Goal: Information Seeking & Learning: Learn about a topic

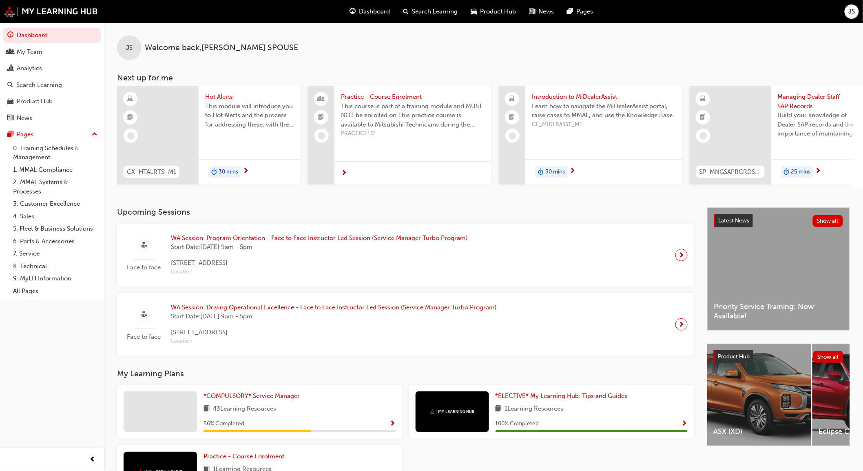
scroll to position [71, 0]
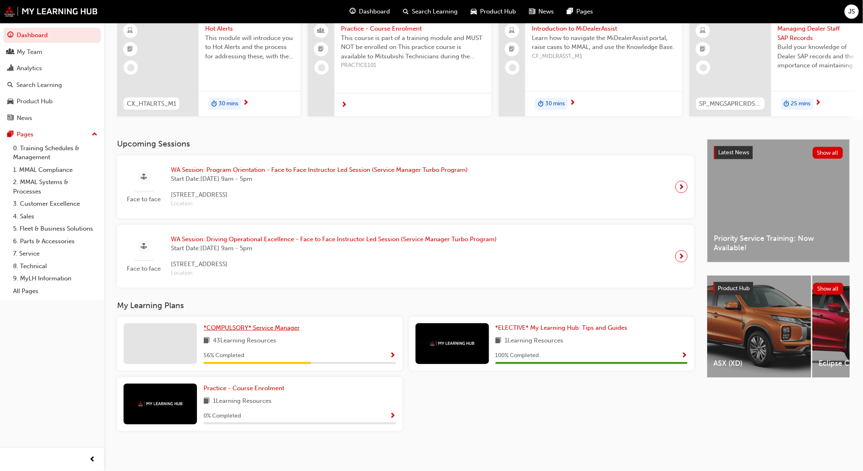
click at [274, 328] on span "*COMPULSORY* Service Manager" at bounding box center [252, 327] width 96 height 7
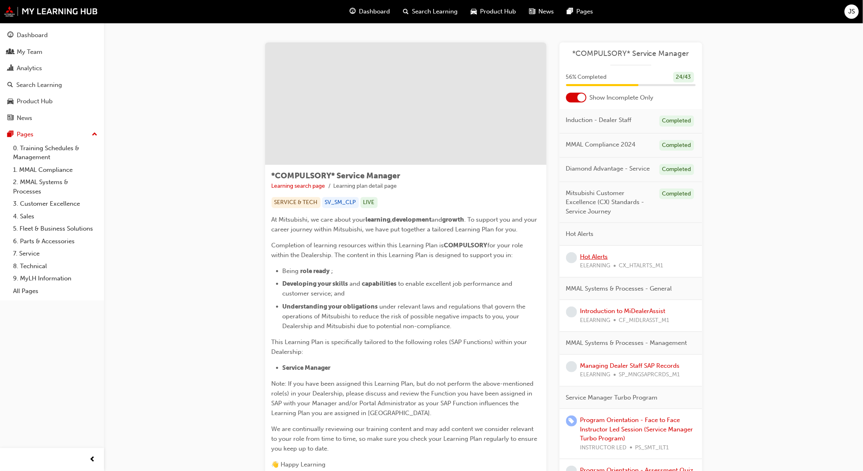
click at [602, 256] on link "Hot Alerts" at bounding box center [594, 256] width 28 height 7
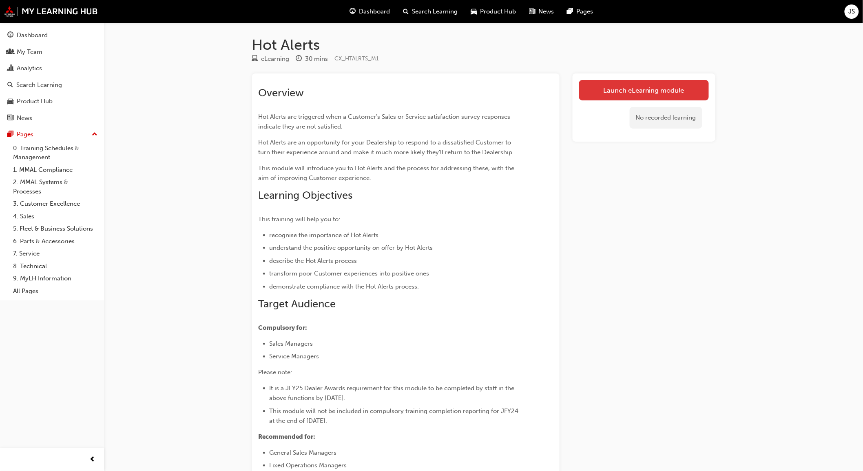
click at [633, 85] on link "Launch eLearning module" at bounding box center [644, 90] width 130 height 20
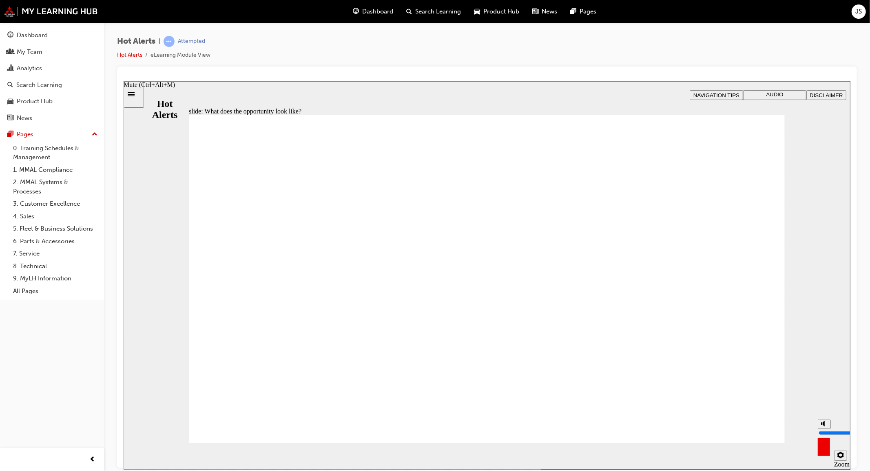
click at [821, 426] on icon "Mute (Ctrl+Alt+M)" at bounding box center [824, 423] width 7 height 6
type input "0"
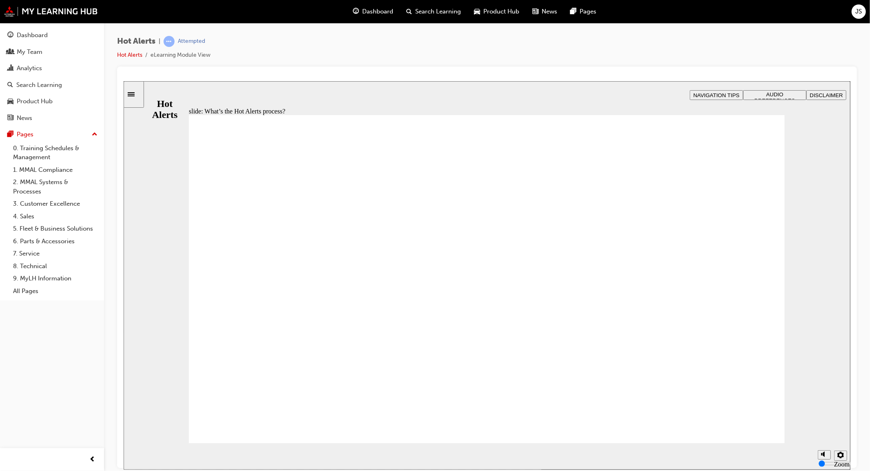
drag, startPoint x: 482, startPoint y: 296, endPoint x: 479, endPoint y: 301, distance: 5.7
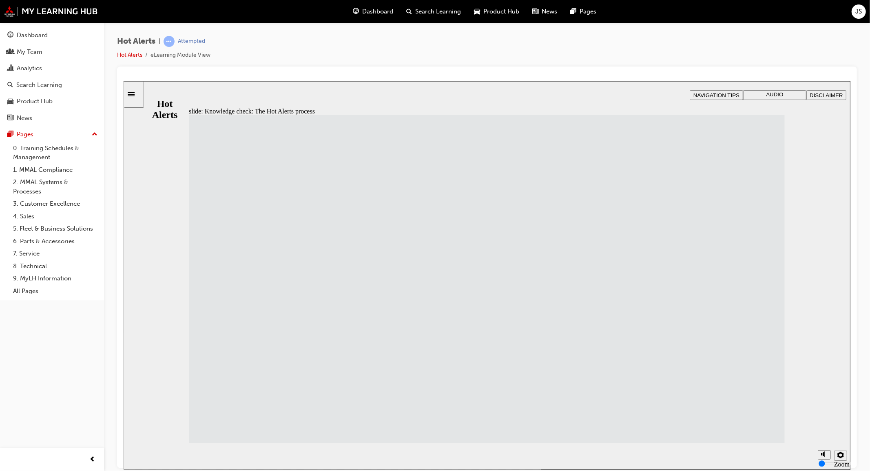
drag, startPoint x: 316, startPoint y: 427, endPoint x: 506, endPoint y: 427, distance: 190.0
drag, startPoint x: 307, startPoint y: 345, endPoint x: 562, endPoint y: 180, distance: 303.4
drag, startPoint x: 496, startPoint y: 179, endPoint x: 487, endPoint y: 215, distance: 36.6
drag, startPoint x: 320, startPoint y: 306, endPoint x: 549, endPoint y: 166, distance: 268.9
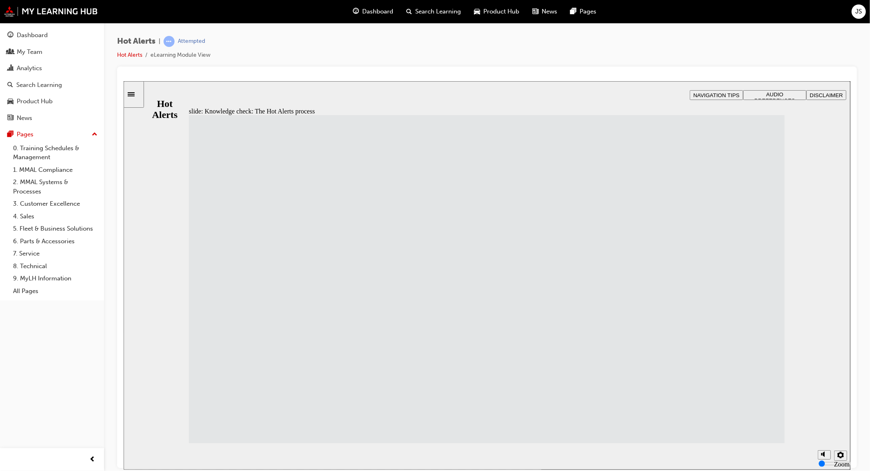
drag, startPoint x: 308, startPoint y: 175, endPoint x: 527, endPoint y: 385, distance: 302.9
drag, startPoint x: 414, startPoint y: 240, endPoint x: 546, endPoint y: 255, distance: 133.4
drag, startPoint x: 292, startPoint y: 378, endPoint x: 530, endPoint y: 290, distance: 253.6
drag, startPoint x: 352, startPoint y: 258, endPoint x: 548, endPoint y: 330, distance: 208.5
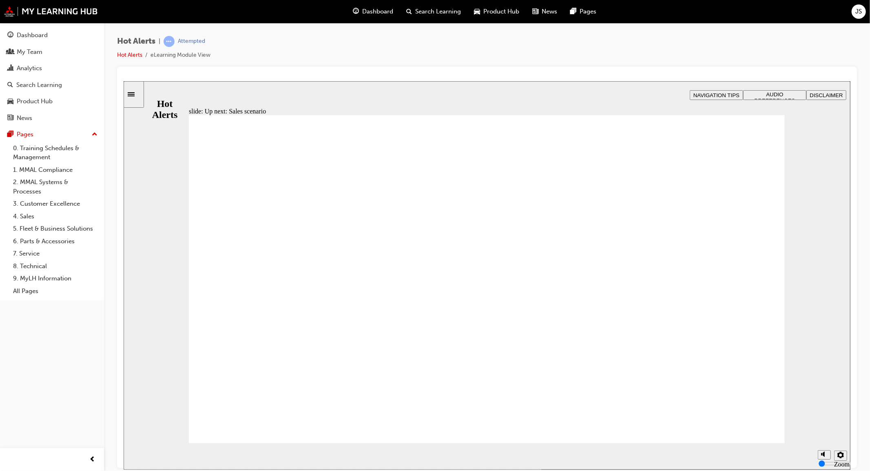
checkbox input "true"
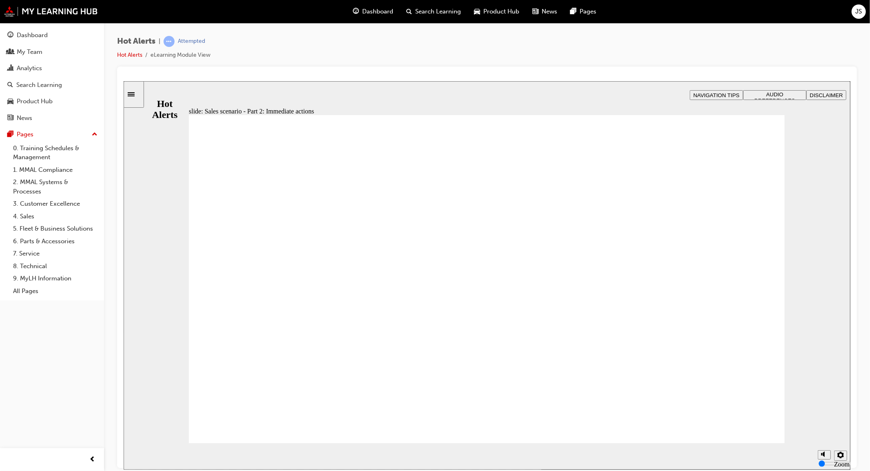
checkbox input "true"
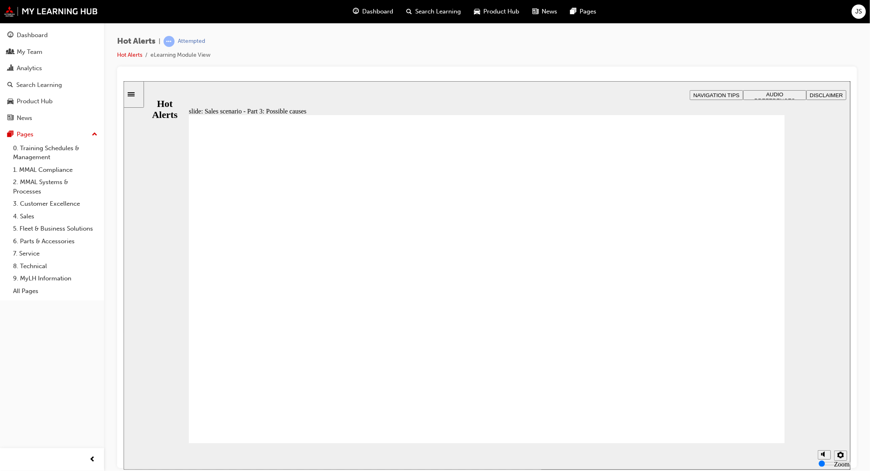
checkbox input "true"
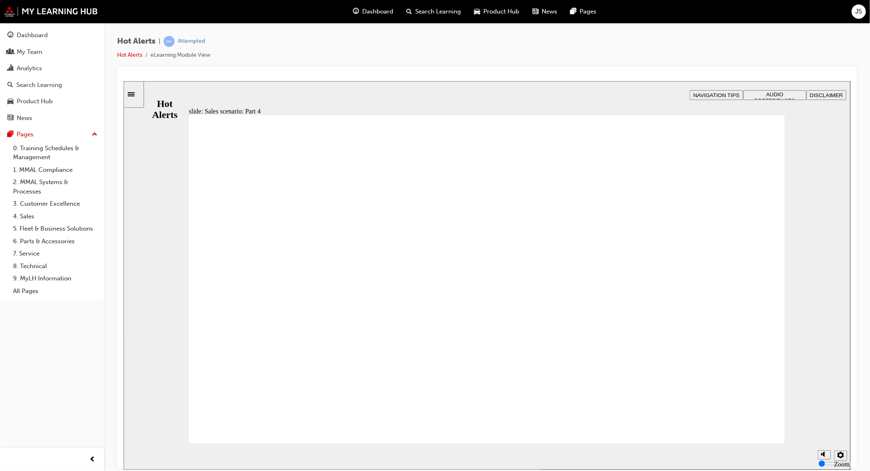
drag, startPoint x: 741, startPoint y: 429, endPoint x: 598, endPoint y: 449, distance: 143.8
drag, startPoint x: 730, startPoint y: 429, endPoint x: 735, endPoint y: 429, distance: 4.5
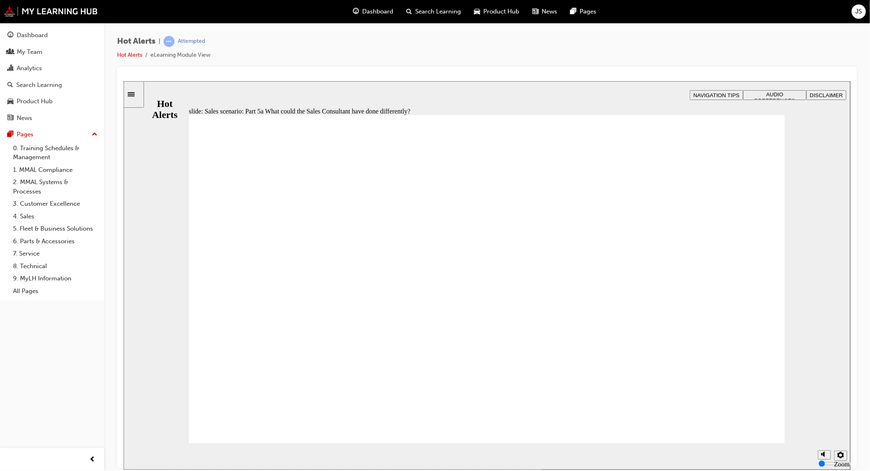
checkbox input "true"
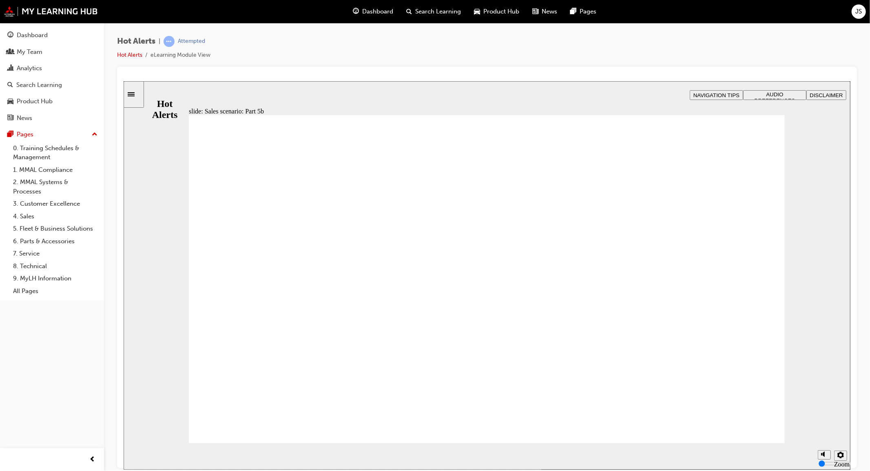
checkbox input "true"
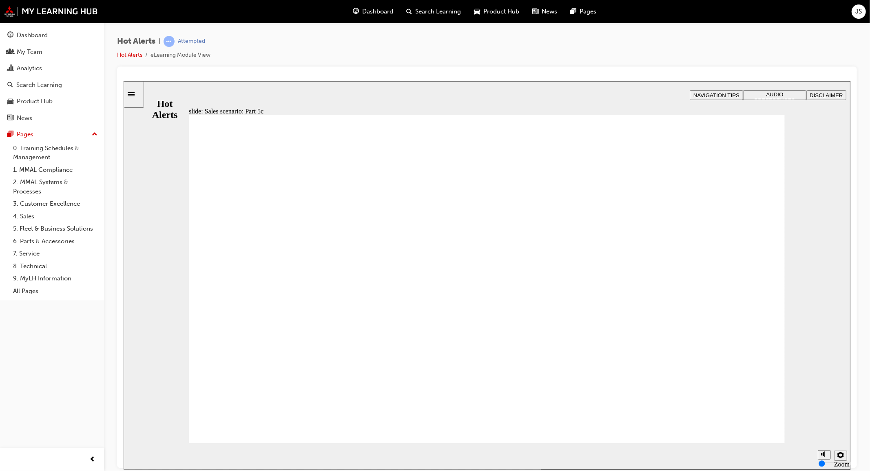
checkbox input "true"
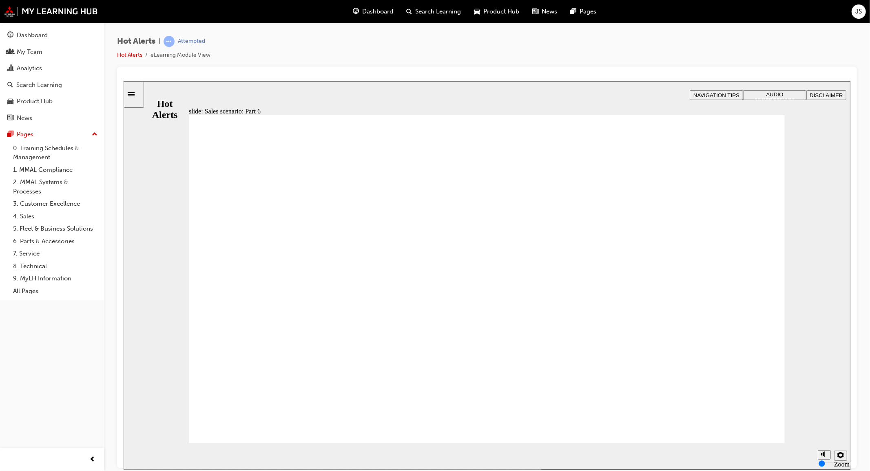
drag, startPoint x: 221, startPoint y: 320, endPoint x: 238, endPoint y: 417, distance: 98.1
checkbox input "true"
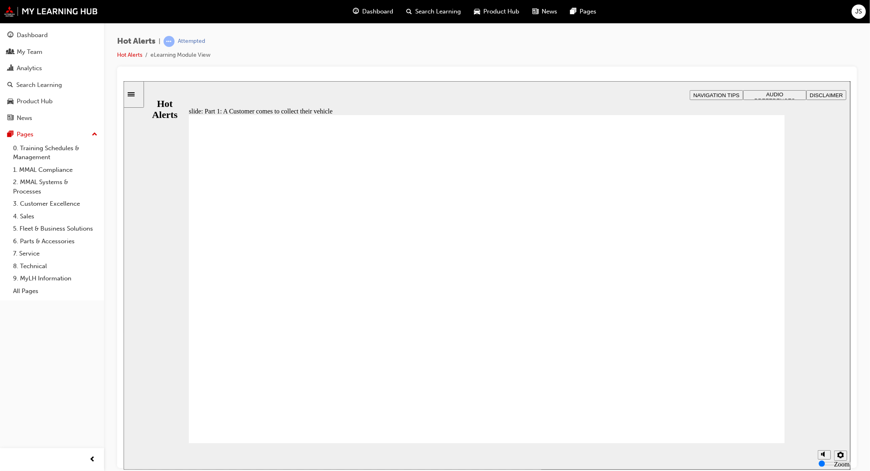
checkbox input "true"
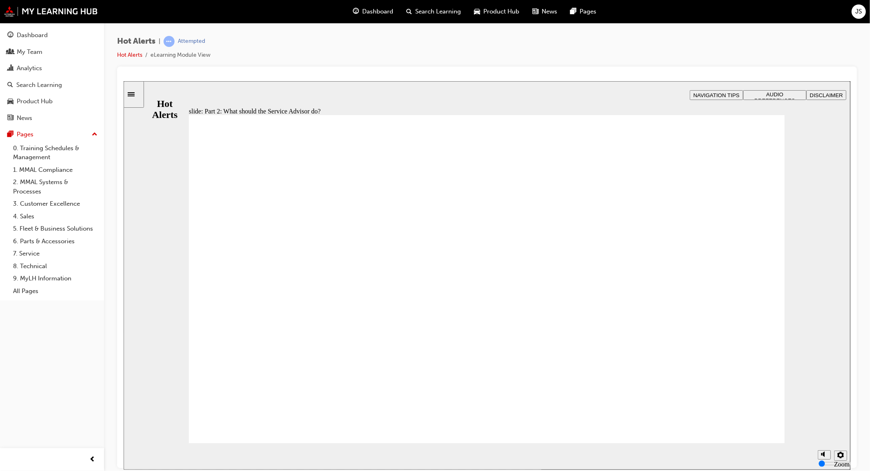
checkbox input "true"
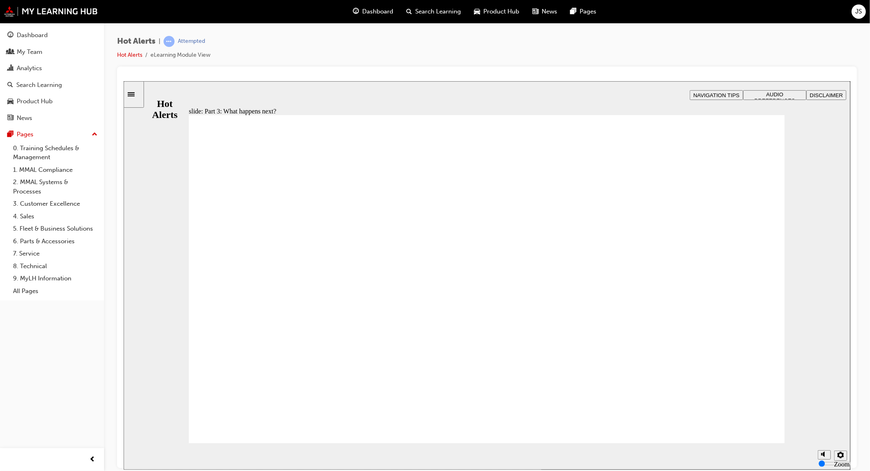
drag, startPoint x: 221, startPoint y: 250, endPoint x: 217, endPoint y: 268, distance: 19.2
checkbox input "true"
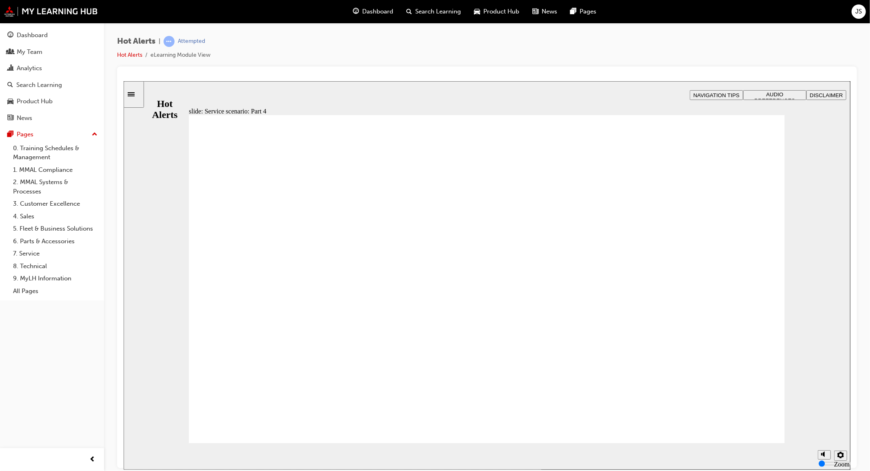
checkbox input "true"
drag, startPoint x: 219, startPoint y: 347, endPoint x: 515, endPoint y: 267, distance: 306.2
checkbox input "true"
drag, startPoint x: 518, startPoint y: 292, endPoint x: 512, endPoint y: 317, distance: 25.4
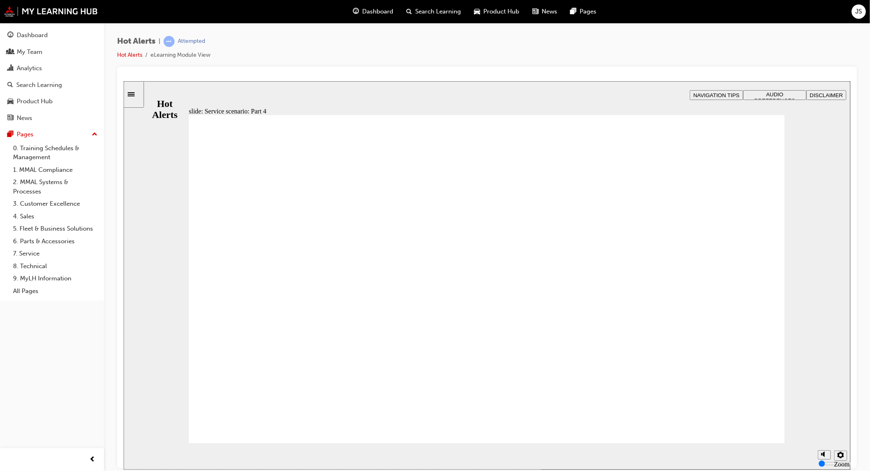
checkbox input "true"
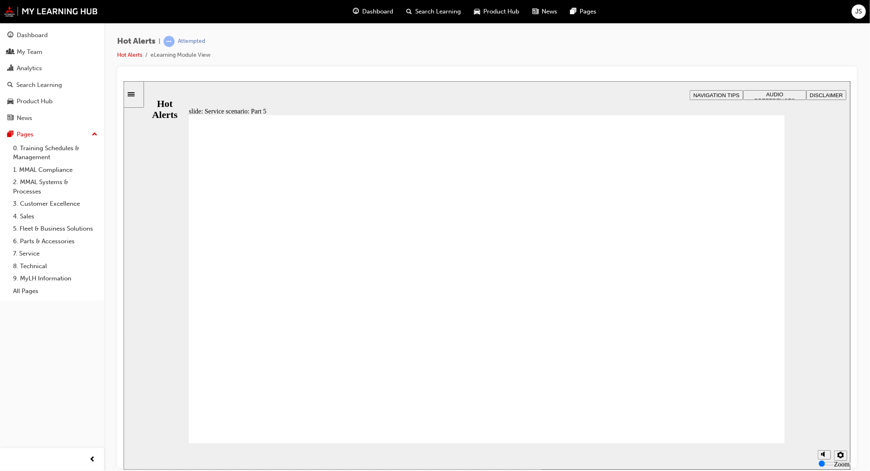
checkbox input "true"
drag, startPoint x: 530, startPoint y: 345, endPoint x: 539, endPoint y: 312, distance: 34.1
checkbox input "true"
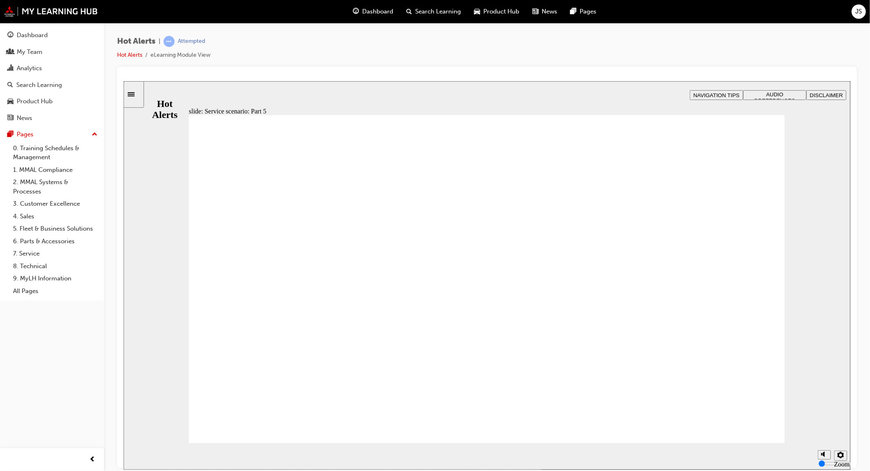
checkbox input "true"
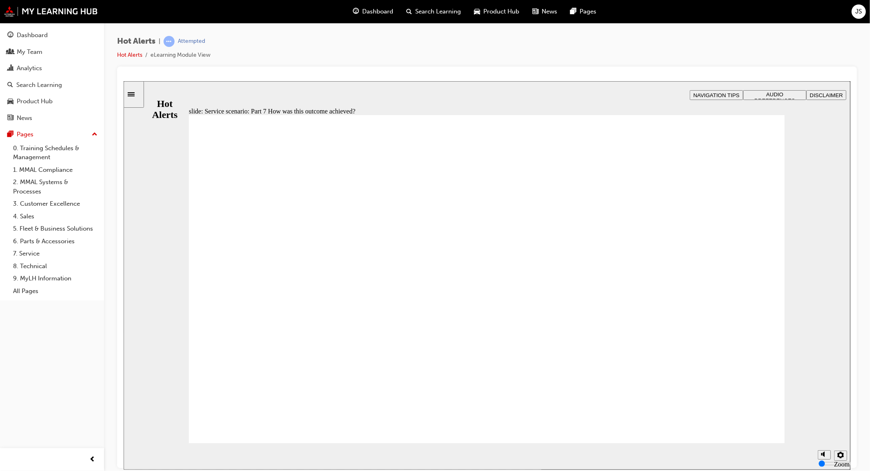
checkbox input "true"
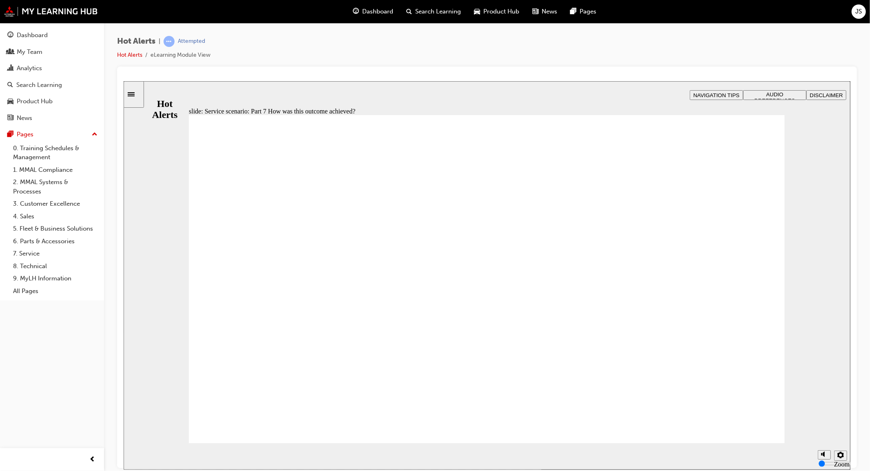
checkbox input "true"
drag, startPoint x: 218, startPoint y: 234, endPoint x: 222, endPoint y: 248, distance: 13.9
checkbox input "true"
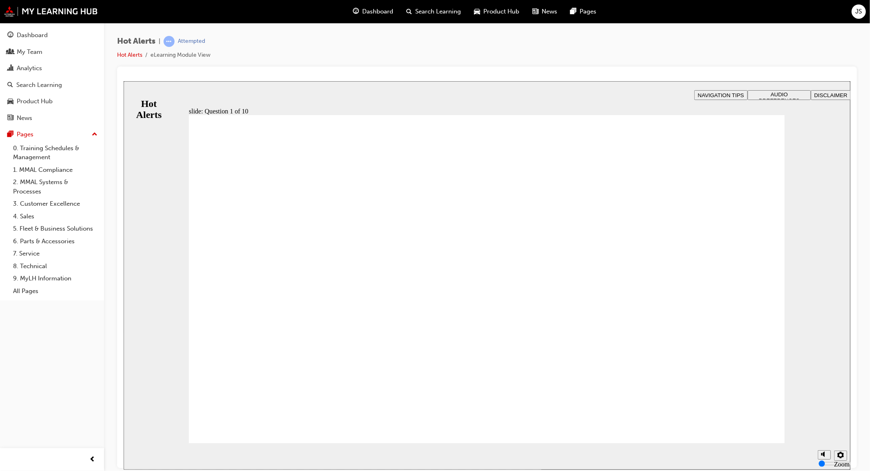
checkbox input "true"
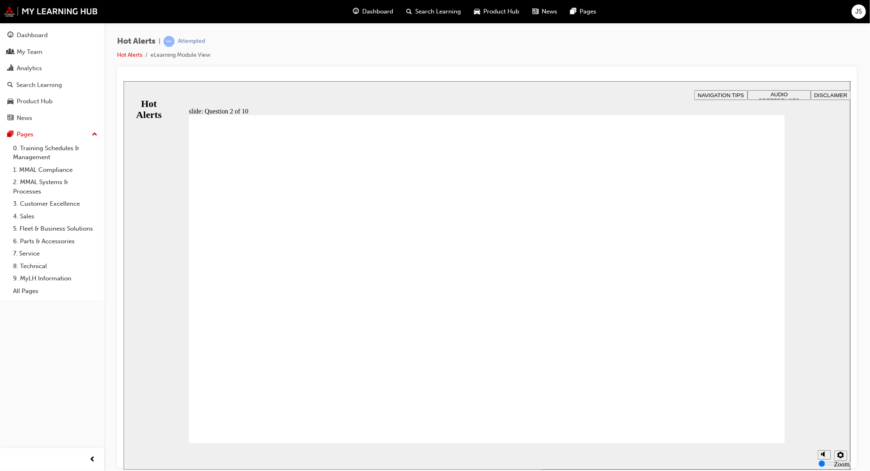
drag, startPoint x: 520, startPoint y: 311, endPoint x: 353, endPoint y: 382, distance: 182.0
drag, startPoint x: 570, startPoint y: 350, endPoint x: 345, endPoint y: 236, distance: 252.4
drag, startPoint x: 584, startPoint y: 281, endPoint x: 353, endPoint y: 343, distance: 239.0
drag, startPoint x: 587, startPoint y: 386, endPoint x: 416, endPoint y: 291, distance: 195.7
drag, startPoint x: 499, startPoint y: 237, endPoint x: 301, endPoint y: 318, distance: 214.4
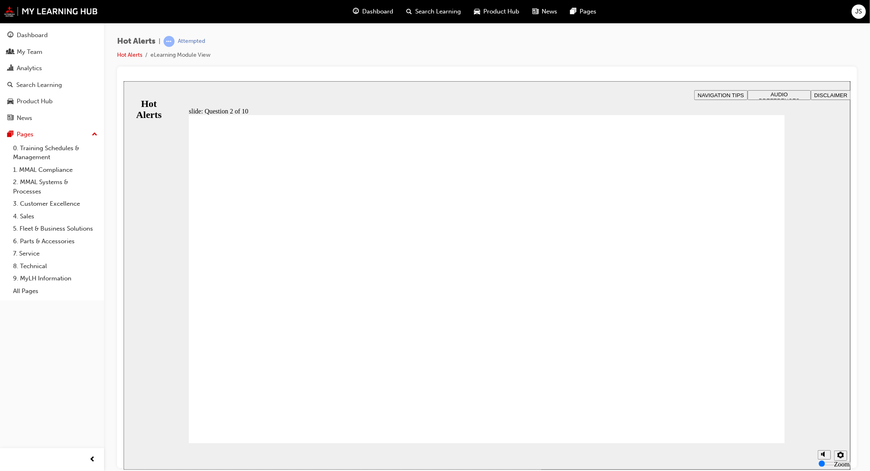
checkbox input "true"
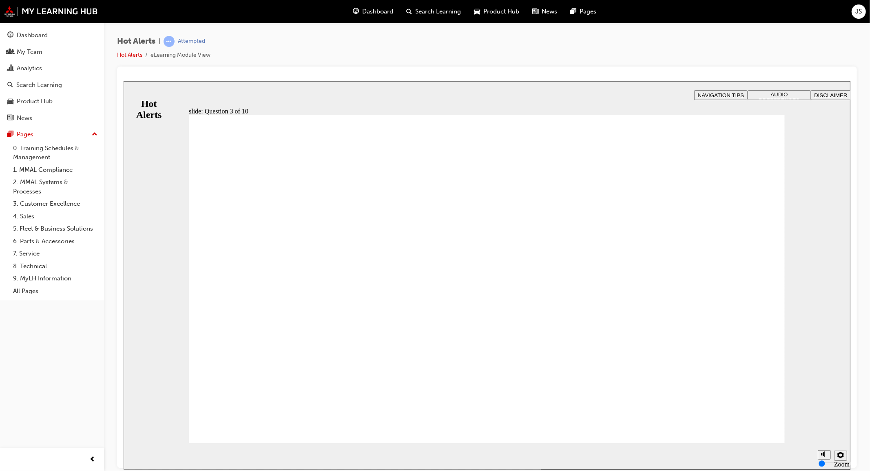
checkbox input "true"
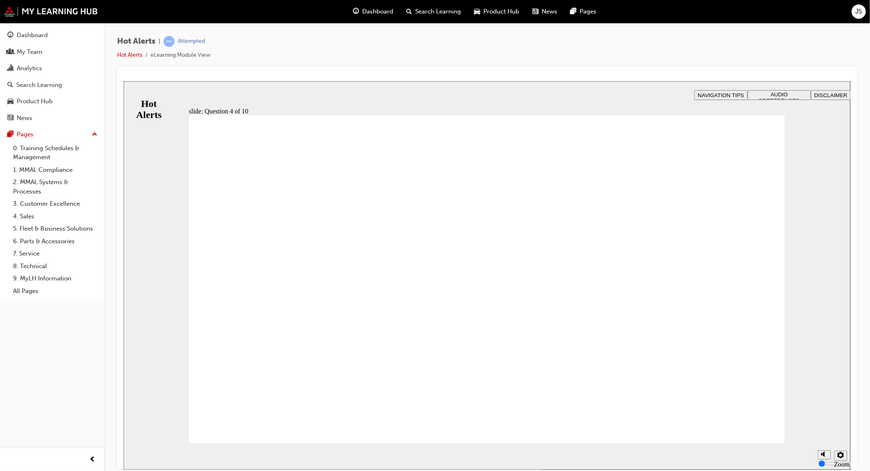
checkbox input "true"
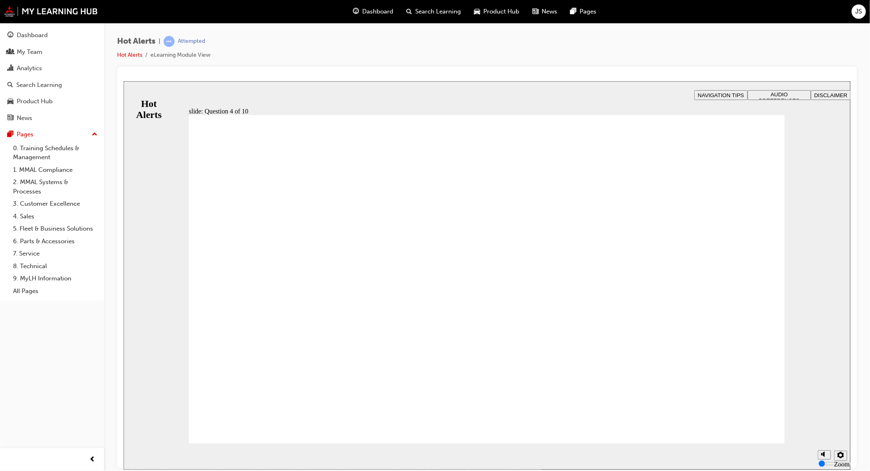
checkbox input "true"
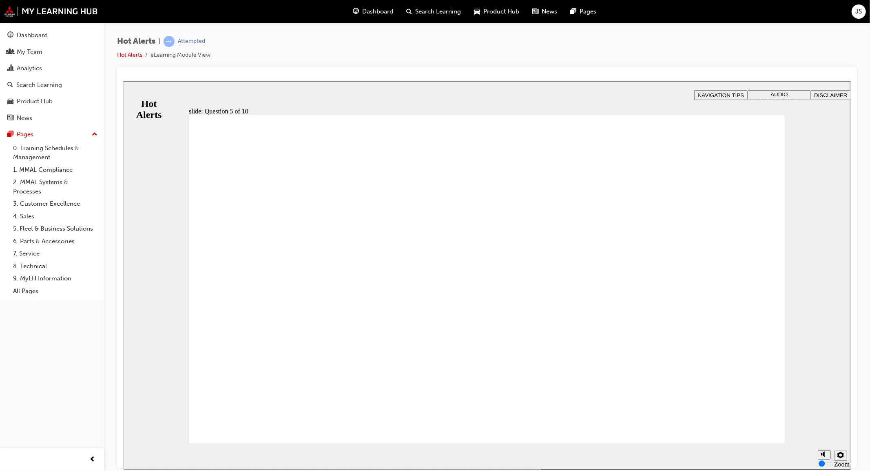
checkbox input "true"
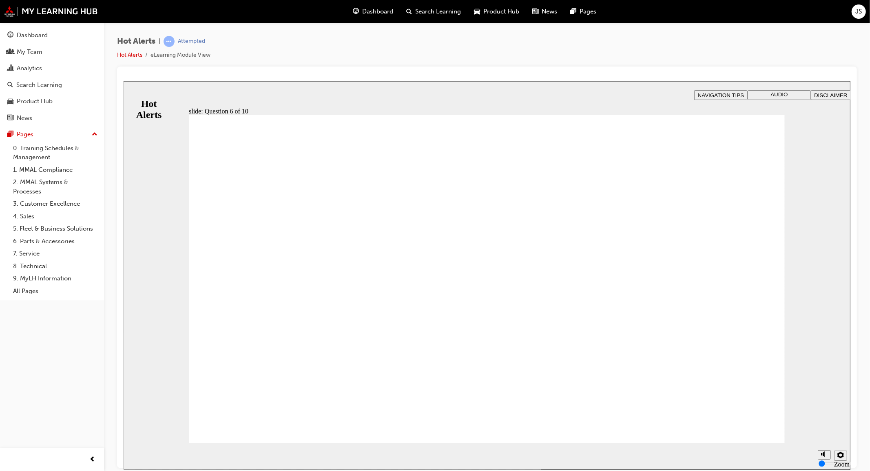
checkbox input "true"
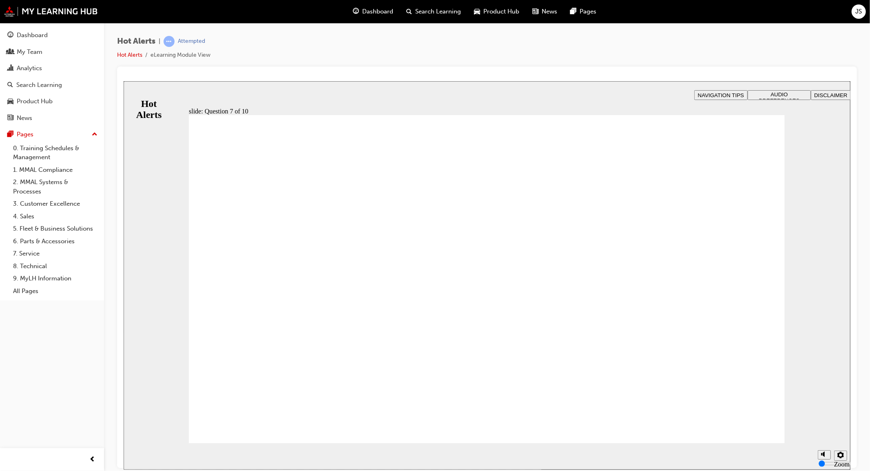
drag, startPoint x: 316, startPoint y: 323, endPoint x: 605, endPoint y: 227, distance: 304.2
drag, startPoint x: 413, startPoint y: 352, endPoint x: 666, endPoint y: 394, distance: 256.4
drag, startPoint x: 380, startPoint y: 390, endPoint x: 639, endPoint y: 292, distance: 276.3
drag, startPoint x: 477, startPoint y: 305, endPoint x: 616, endPoint y: 319, distance: 139.3
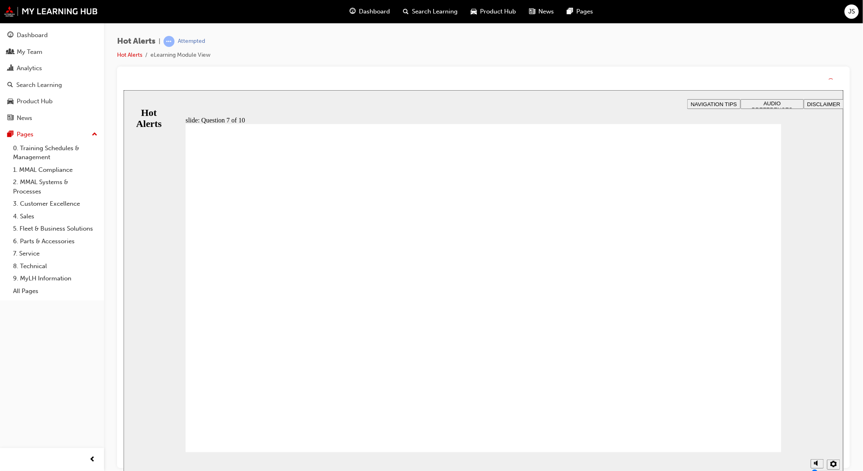
drag, startPoint x: 494, startPoint y: 374, endPoint x: 498, endPoint y: 377, distance: 4.6
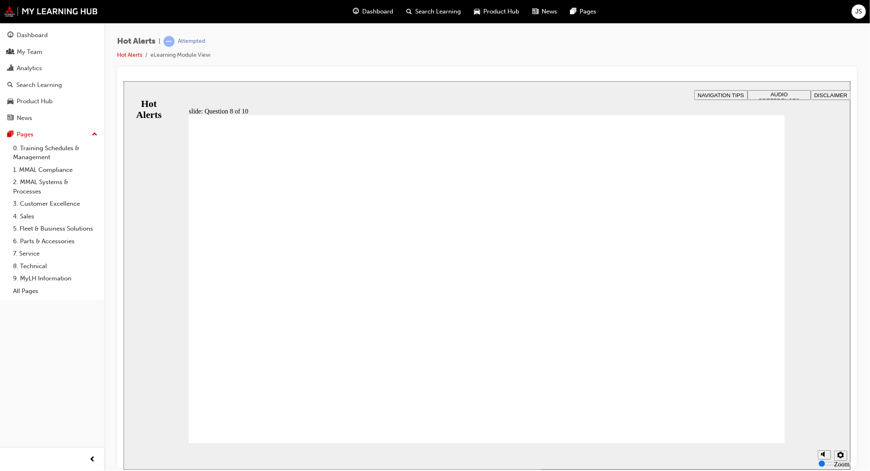
checkbox input "true"
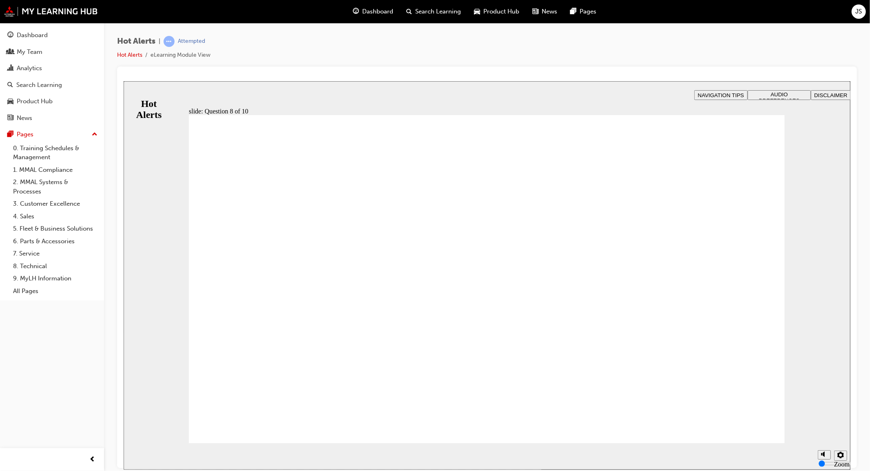
checkbox input "true"
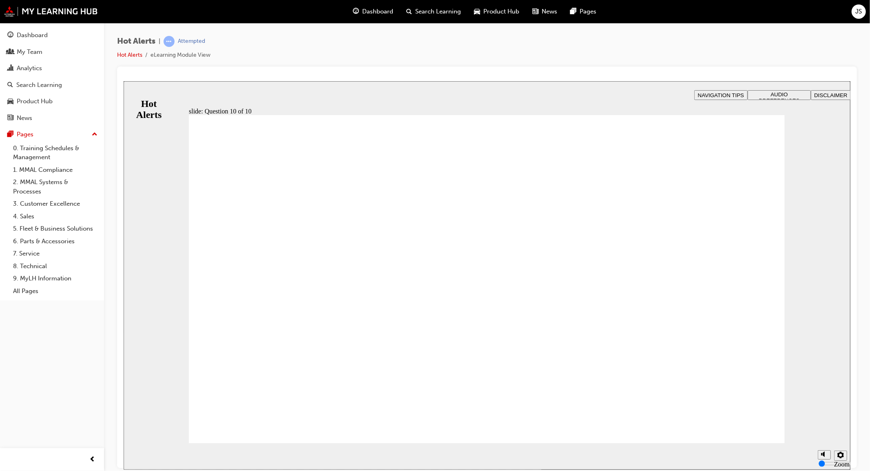
drag, startPoint x: 522, startPoint y: 383, endPoint x: 532, endPoint y: 380, distance: 10.0
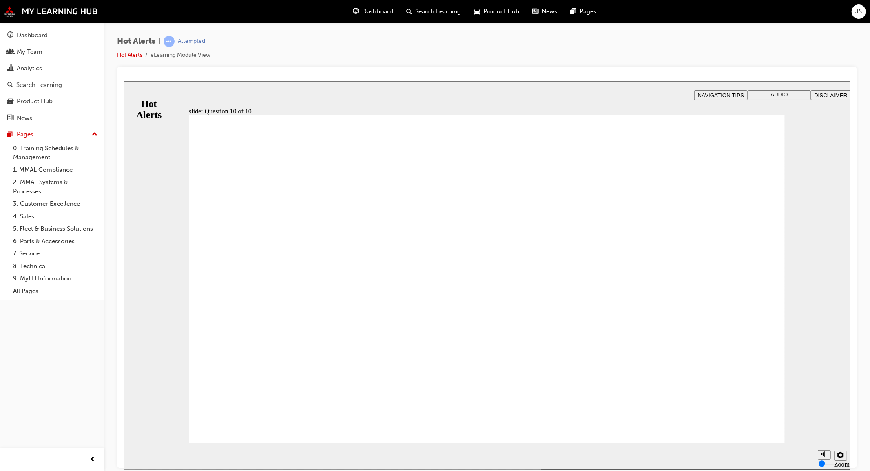
drag, startPoint x: 457, startPoint y: 383, endPoint x: 461, endPoint y: 388, distance: 6.9
checkbox input "true"
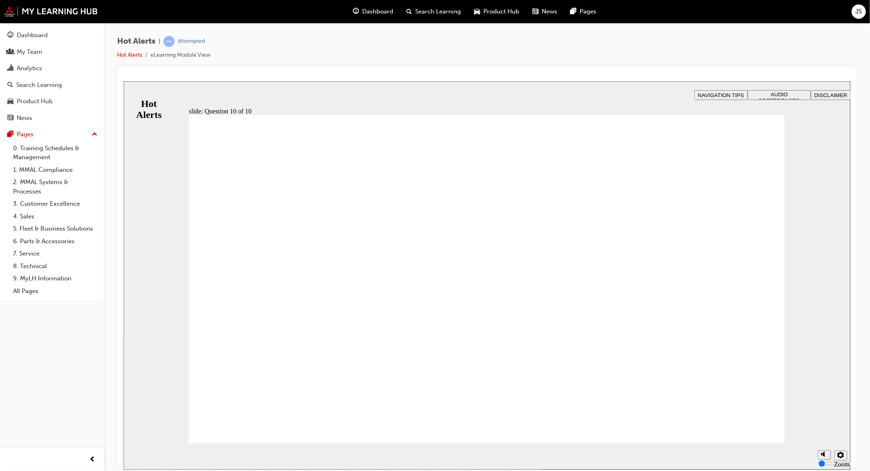
checkbox input "true"
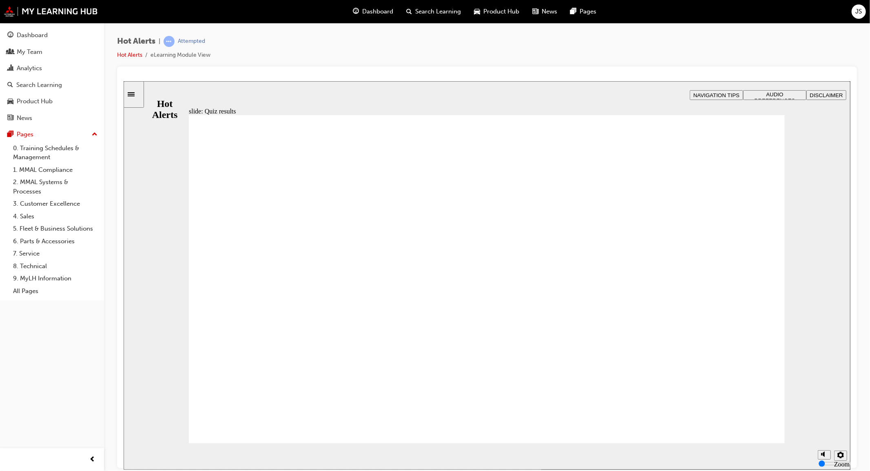
checkbox input "true"
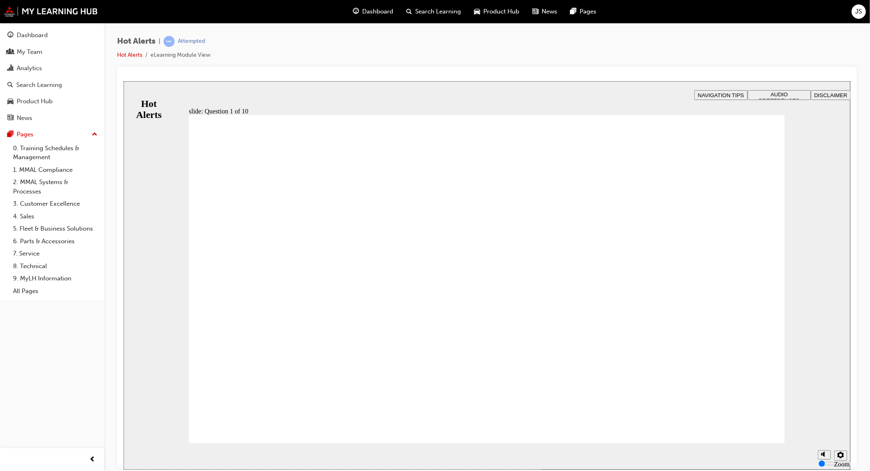
drag, startPoint x: 508, startPoint y: 278, endPoint x: 316, endPoint y: 356, distance: 206.7
drag, startPoint x: 470, startPoint y: 314, endPoint x: 332, endPoint y: 381, distance: 153.2
drag, startPoint x: 510, startPoint y: 347, endPoint x: 311, endPoint y: 239, distance: 226.7
drag, startPoint x: 532, startPoint y: 387, endPoint x: 294, endPoint y: 272, distance: 264.1
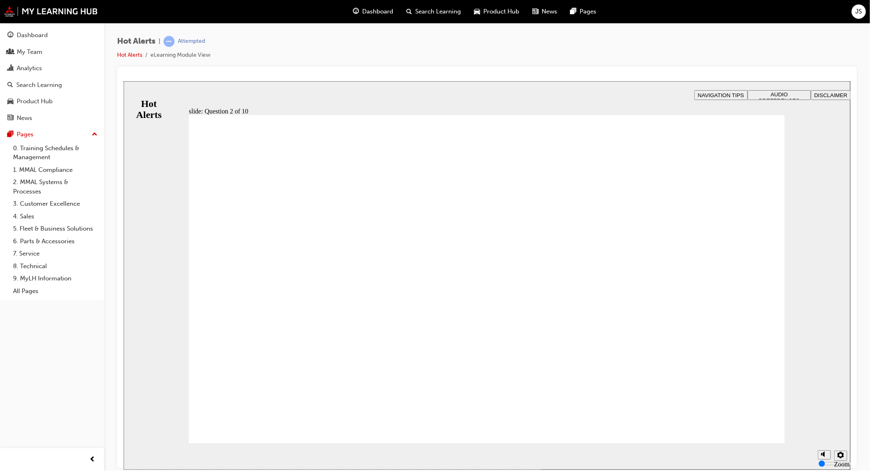
drag, startPoint x: 508, startPoint y: 240, endPoint x: 299, endPoint y: 308, distance: 220.0
drag, startPoint x: 344, startPoint y: 346, endPoint x: 514, endPoint y: 338, distance: 170.2
drag, startPoint x: 540, startPoint y: 282, endPoint x: 300, endPoint y: 392, distance: 263.3
drag, startPoint x: 281, startPoint y: 385, endPoint x: 280, endPoint y: 352, distance: 33.9
drag, startPoint x: 489, startPoint y: 321, endPoint x: 294, endPoint y: 397, distance: 209.3
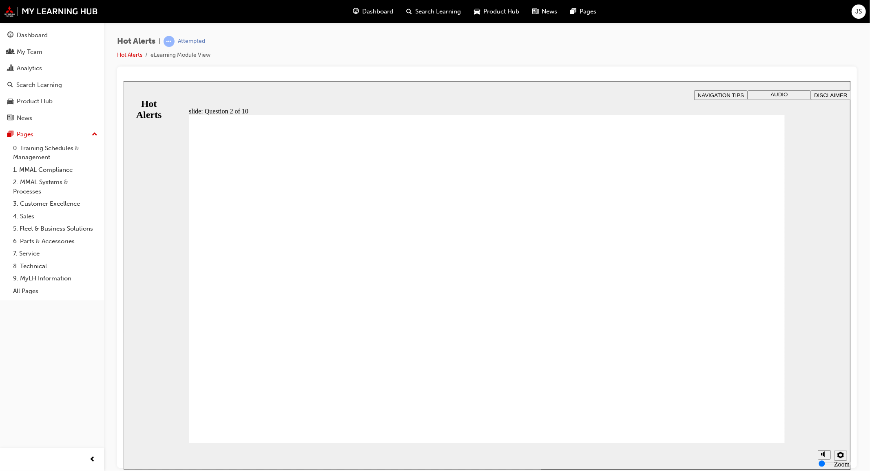
checkbox input "true"
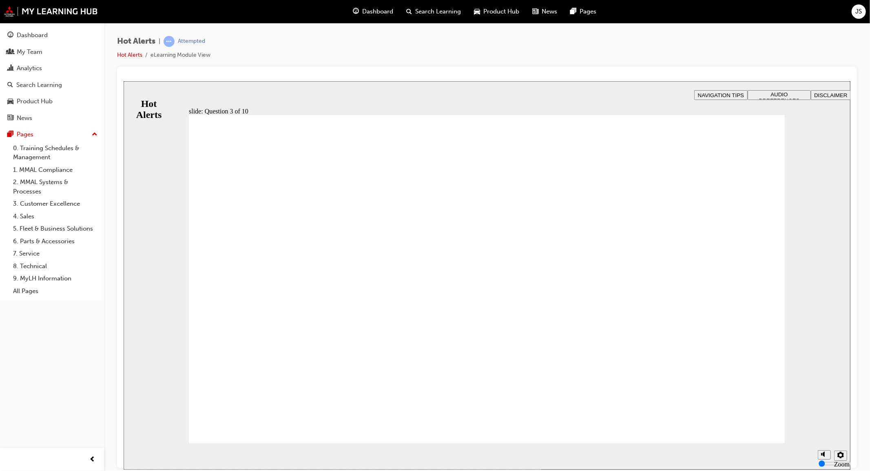
checkbox input "true"
checkbox input "false"
checkbox input "true"
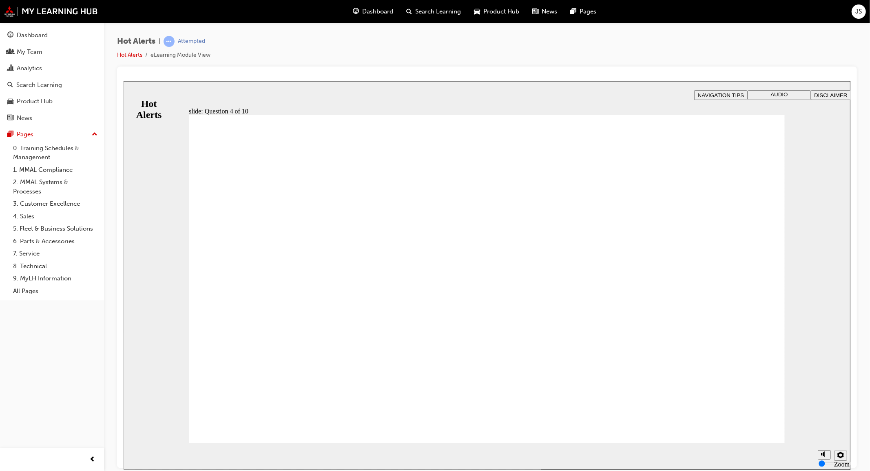
checkbox input "true"
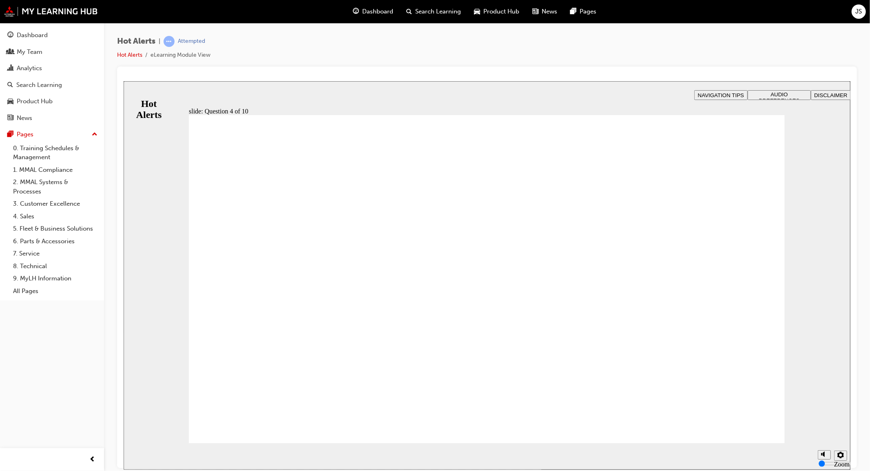
checkbox input "true"
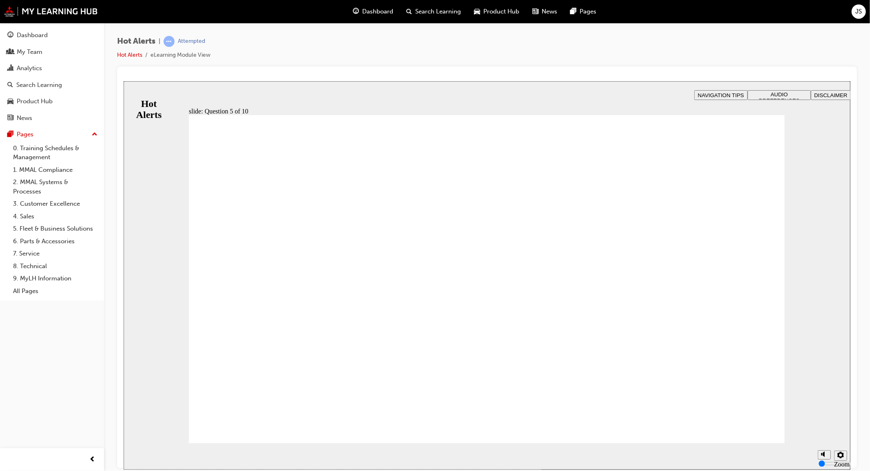
checkbox input "true"
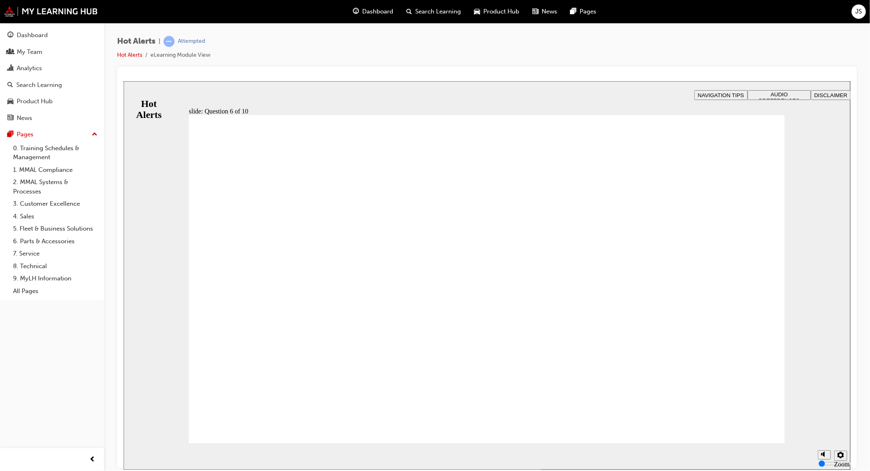
drag, startPoint x: 302, startPoint y: 323, endPoint x: 314, endPoint y: 251, distance: 73.2
checkbox input "true"
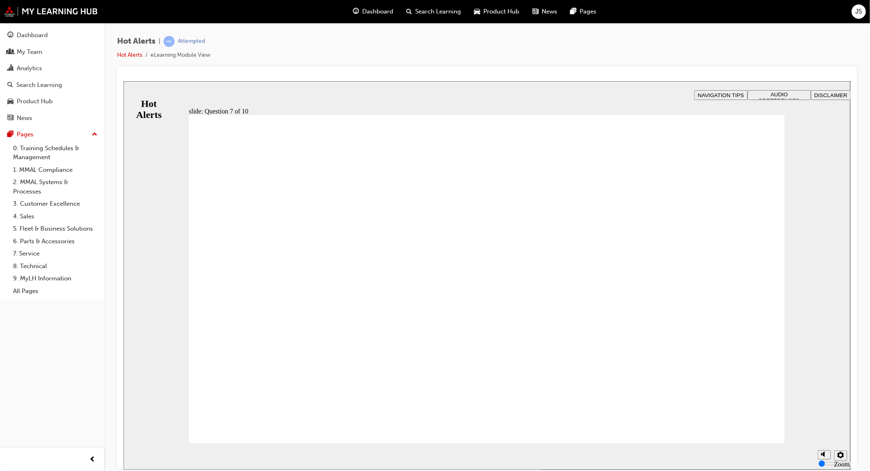
drag, startPoint x: 349, startPoint y: 351, endPoint x: 647, endPoint y: 403, distance: 303.1
drag, startPoint x: 566, startPoint y: 327, endPoint x: 611, endPoint y: 334, distance: 45.5
drag, startPoint x: 378, startPoint y: 315, endPoint x: 692, endPoint y: 221, distance: 327.7
drag, startPoint x: 416, startPoint y: 387, endPoint x: 681, endPoint y: 271, distance: 289.4
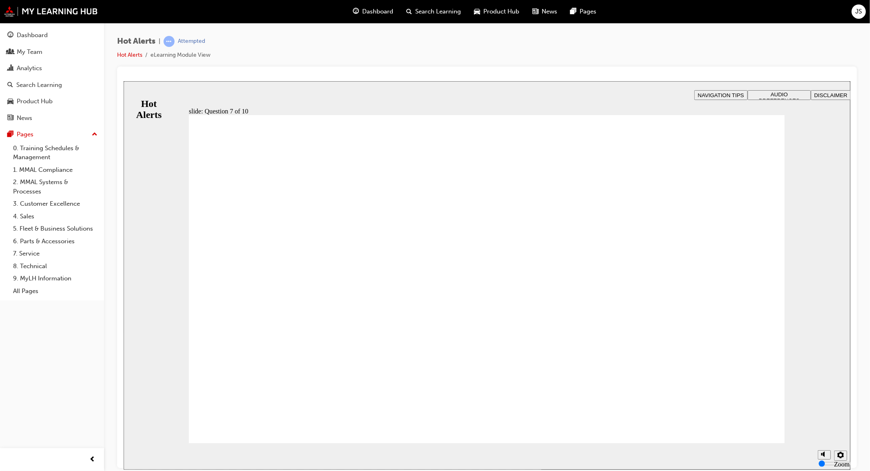
checkbox input "true"
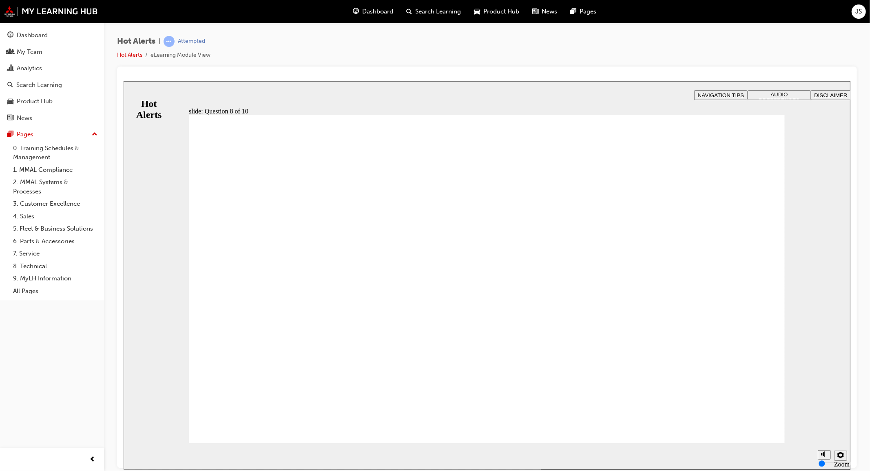
checkbox input "true"
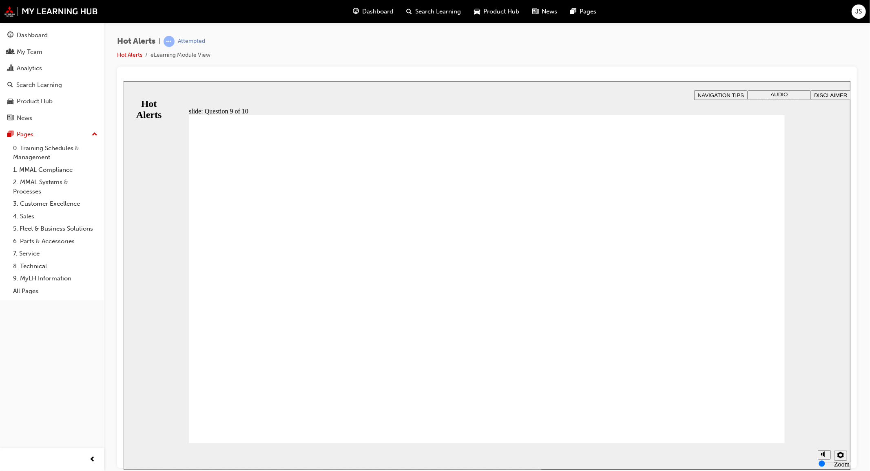
checkbox input "true"
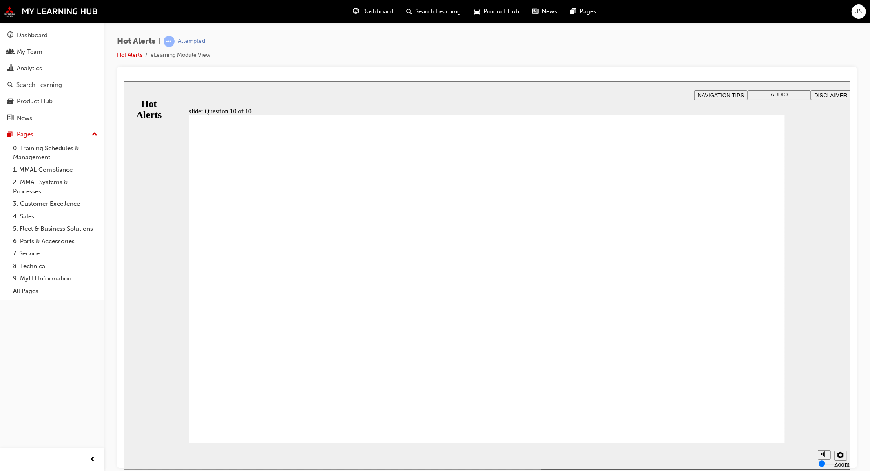
checkbox input "true"
drag, startPoint x: 238, startPoint y: 299, endPoint x: 290, endPoint y: 254, distance: 68.5
checkbox input "true"
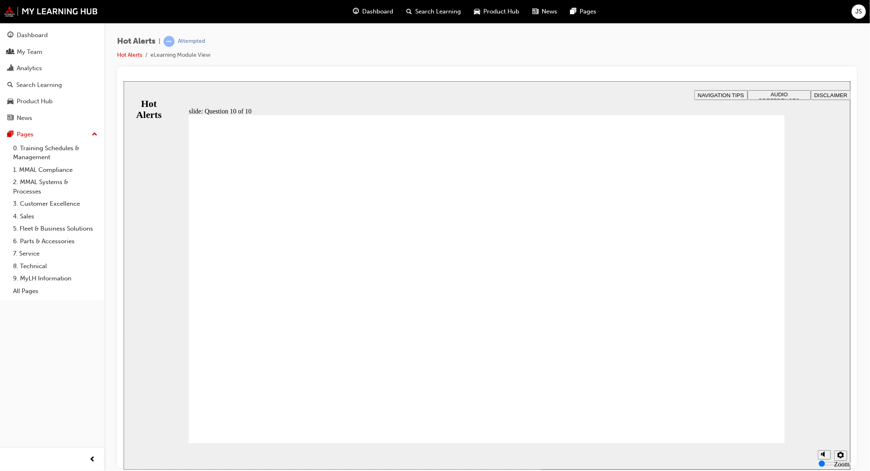
checkbox input "true"
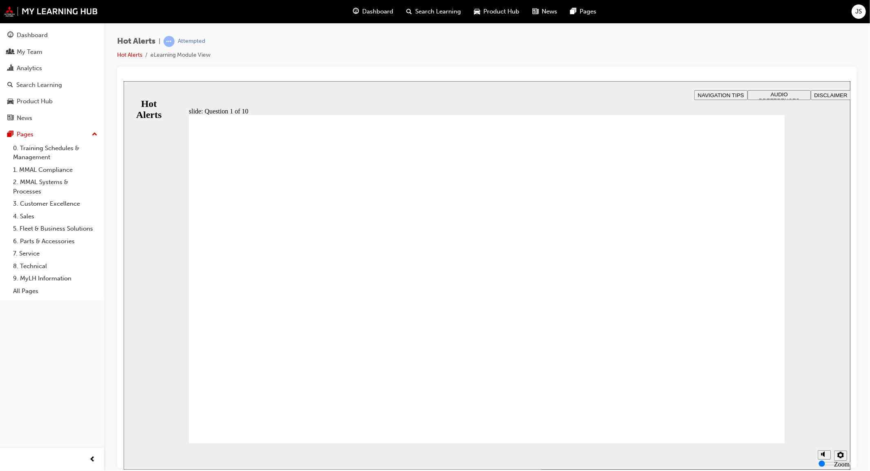
checkbox input "false"
checkbox input "true"
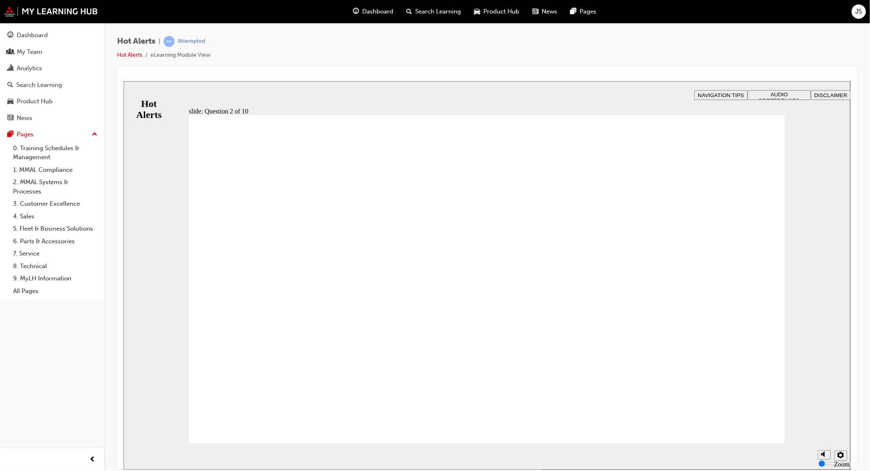
drag, startPoint x: 527, startPoint y: 318, endPoint x: 318, endPoint y: 385, distance: 220.3
drag, startPoint x: 547, startPoint y: 348, endPoint x: 313, endPoint y: 211, distance: 271.6
drag, startPoint x: 607, startPoint y: 277, endPoint x: 392, endPoint y: 347, distance: 226.3
drag, startPoint x: 553, startPoint y: 388, endPoint x: 359, endPoint y: 293, distance: 215.8
drag, startPoint x: 380, startPoint y: 287, endPoint x: 340, endPoint y: 313, distance: 47.7
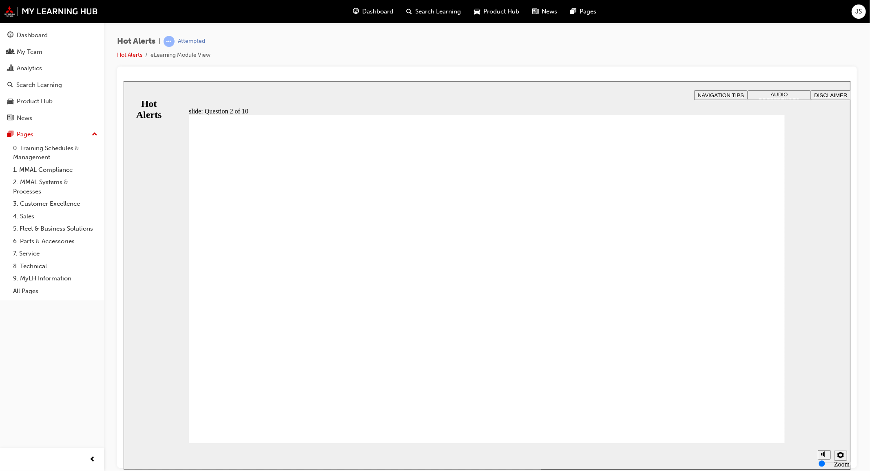
checkbox input "true"
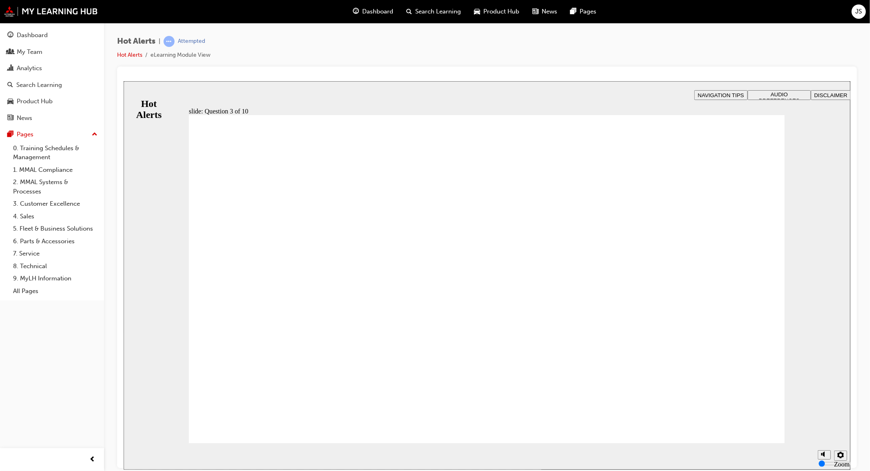
checkbox input "true"
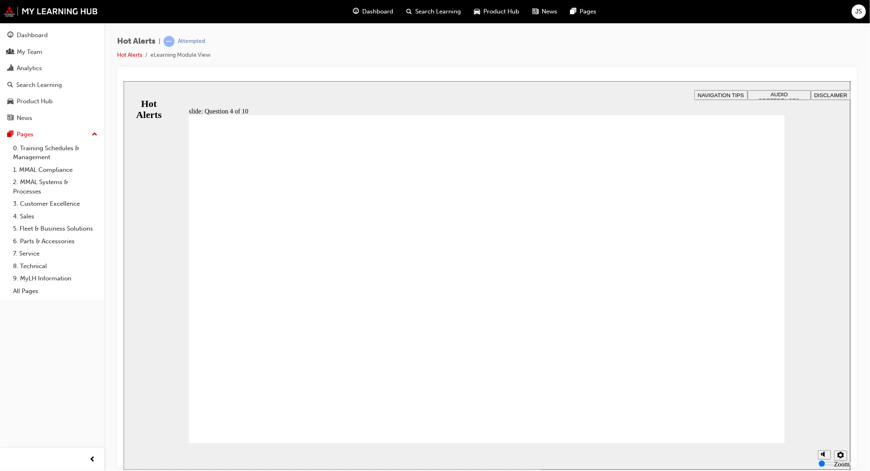
checkbox input "true"
drag, startPoint x: 219, startPoint y: 232, endPoint x: 216, endPoint y: 257, distance: 24.6
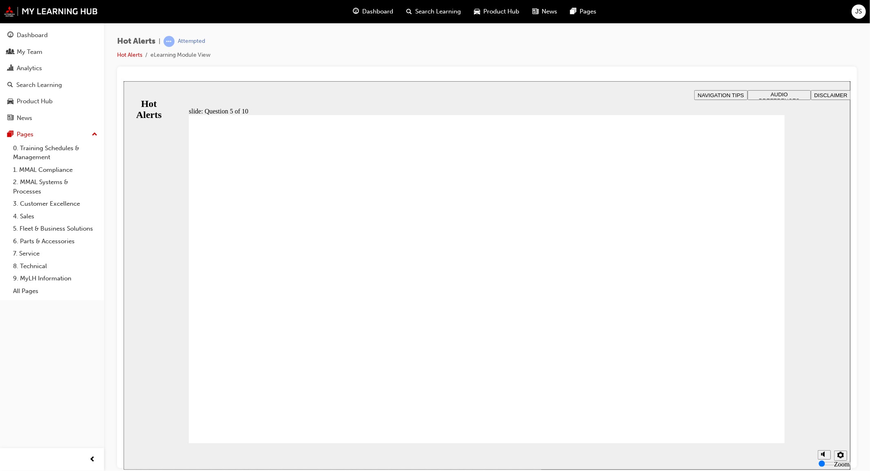
checkbox input "true"
drag, startPoint x: 221, startPoint y: 310, endPoint x: 218, endPoint y: 379, distance: 69.8
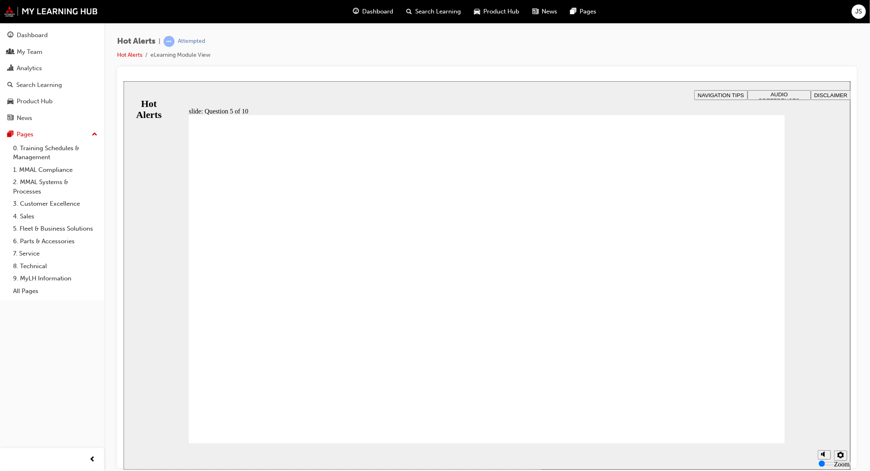
checkbox input "true"
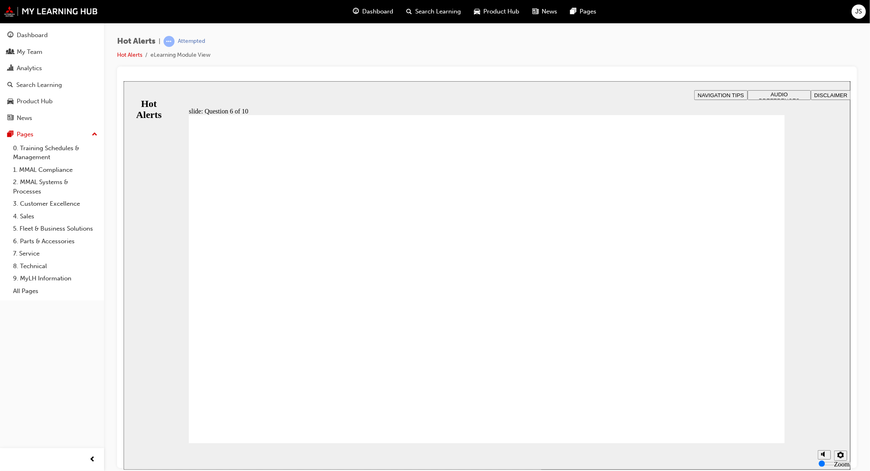
checkbox input "true"
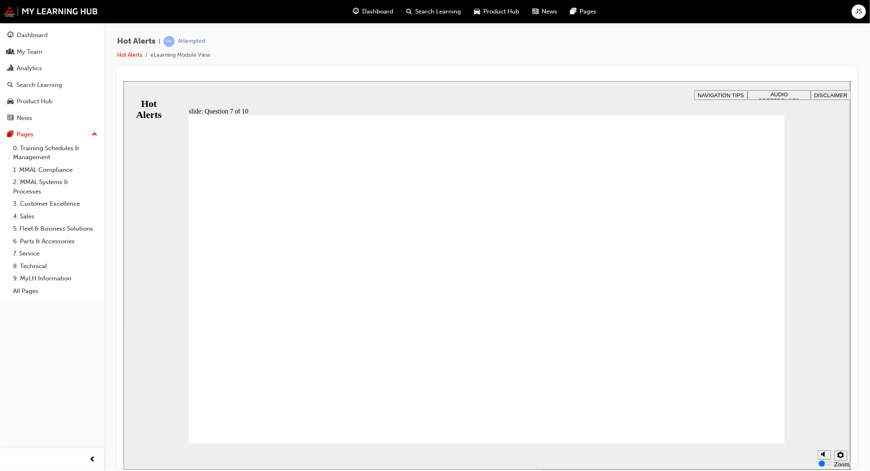
drag, startPoint x: 246, startPoint y: 323, endPoint x: 595, endPoint y: 214, distance: 366.0
drag, startPoint x: 266, startPoint y: 382, endPoint x: 559, endPoint y: 290, distance: 307.0
drag, startPoint x: 364, startPoint y: 351, endPoint x: 599, endPoint y: 379, distance: 236.6
drag, startPoint x: 394, startPoint y: 284, endPoint x: 659, endPoint y: 332, distance: 270.2
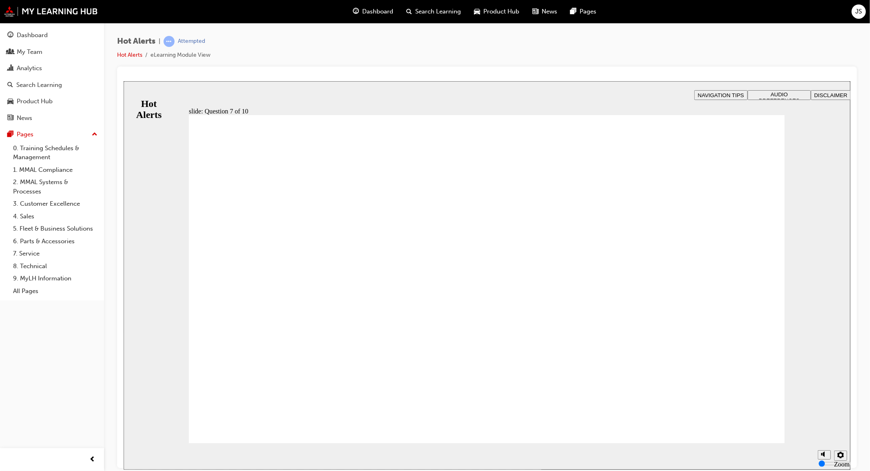
checkbox input "true"
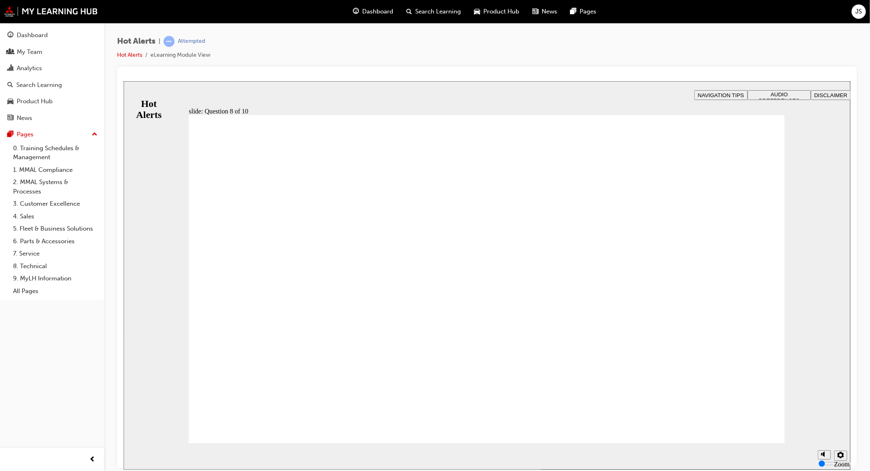
checkbox input "true"
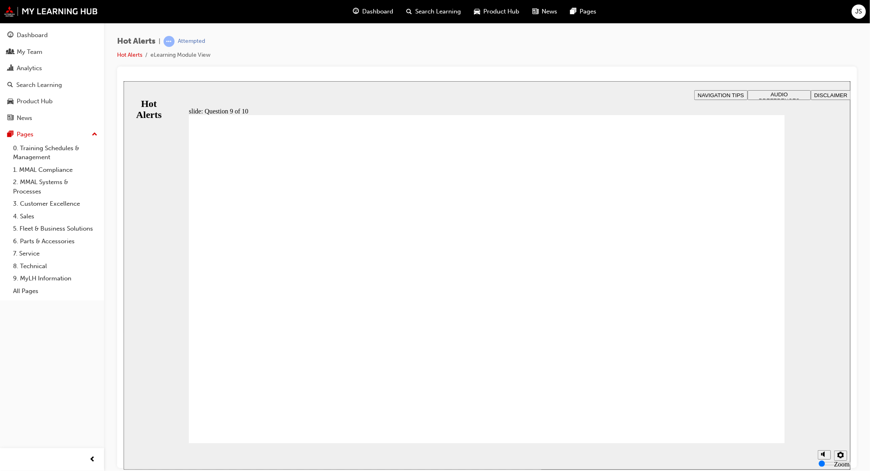
drag, startPoint x: 218, startPoint y: 235, endPoint x: 214, endPoint y: 250, distance: 15.6
checkbox input "true"
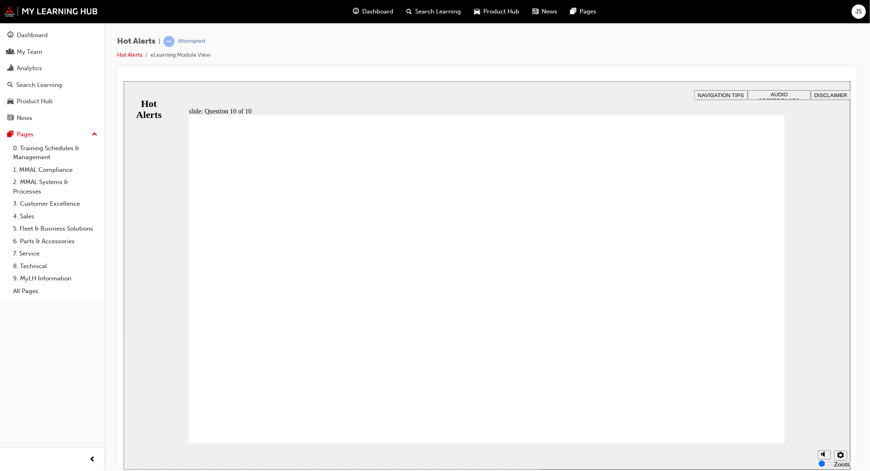
checkbox input "true"
drag, startPoint x: 224, startPoint y: 339, endPoint x: 224, endPoint y: 352, distance: 12.6
checkbox input "false"
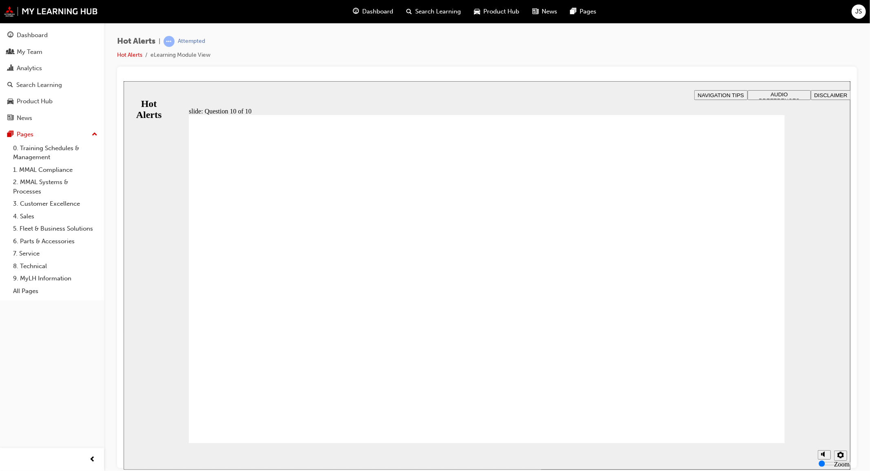
click at [376, 15] on span "Dashboard" at bounding box center [378, 11] width 31 height 9
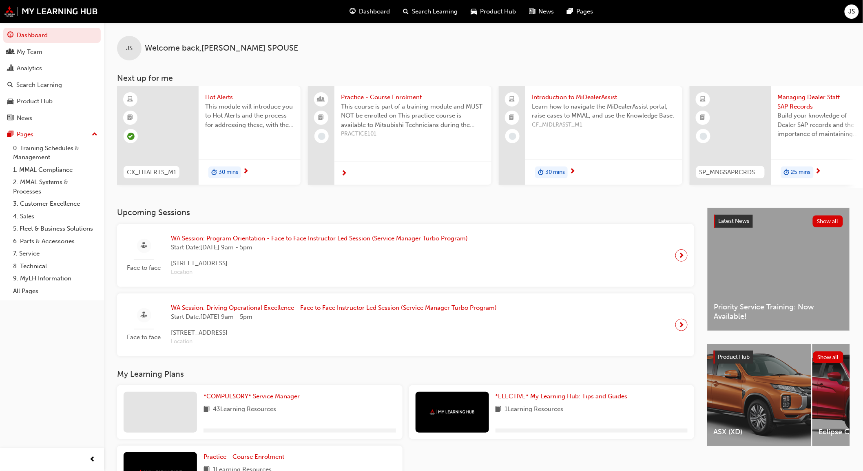
click at [376, 10] on span "Dashboard" at bounding box center [374, 11] width 31 height 9
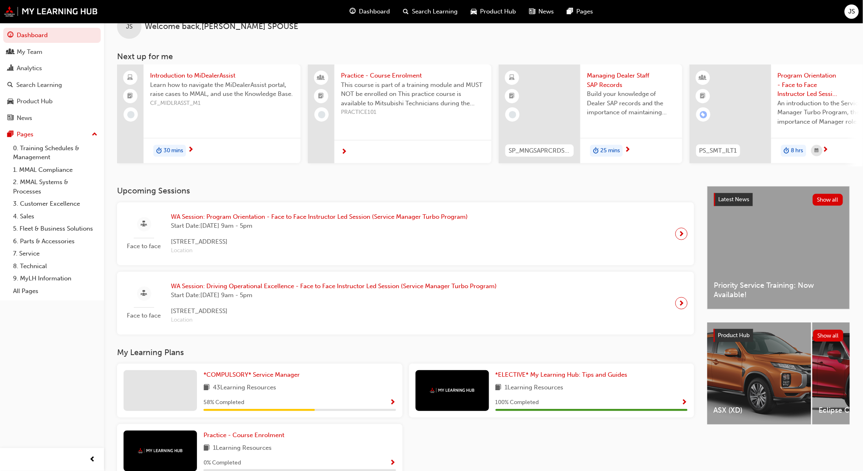
scroll to position [71, 0]
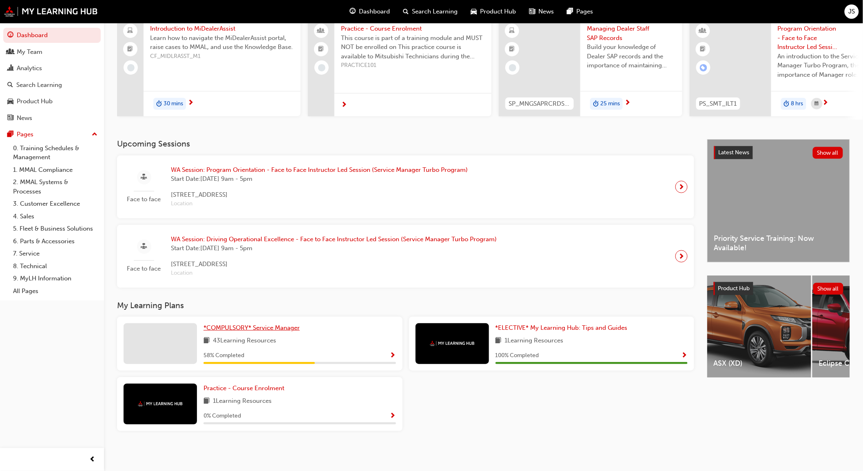
click at [259, 325] on span "*COMPULSORY* Service Manager" at bounding box center [252, 327] width 96 height 7
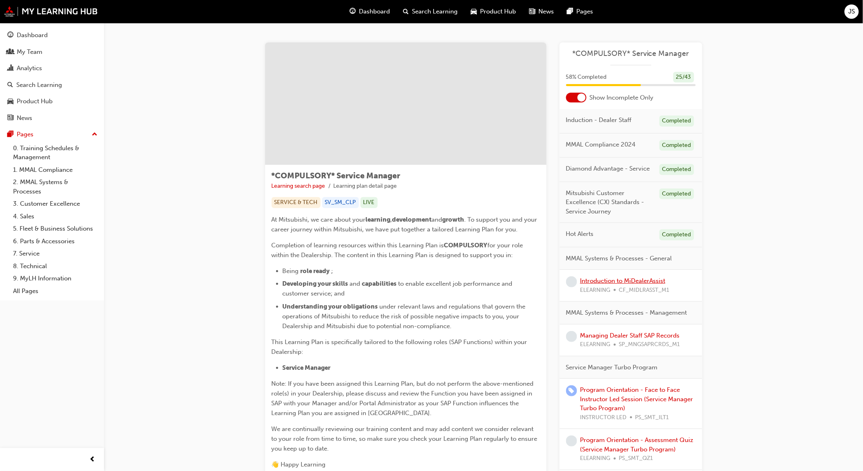
click at [649, 278] on link "Introduction to MiDealerAssist" at bounding box center [622, 280] width 85 height 7
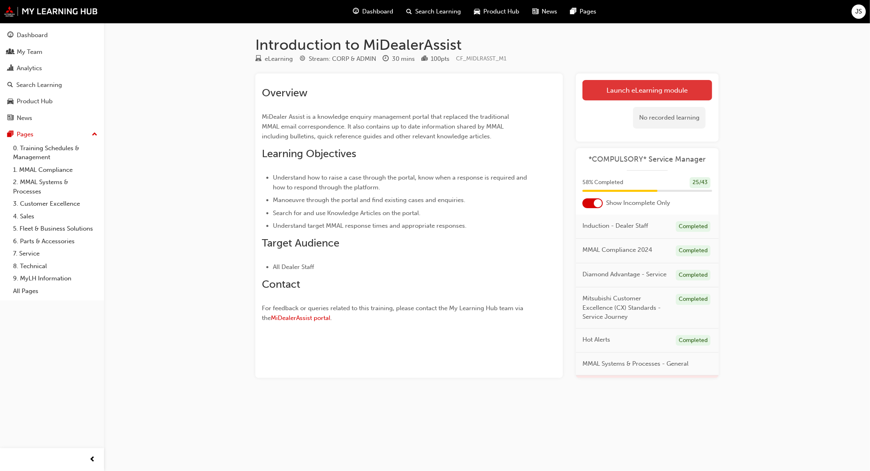
click at [637, 91] on link "Launch eLearning module" at bounding box center [647, 90] width 130 height 20
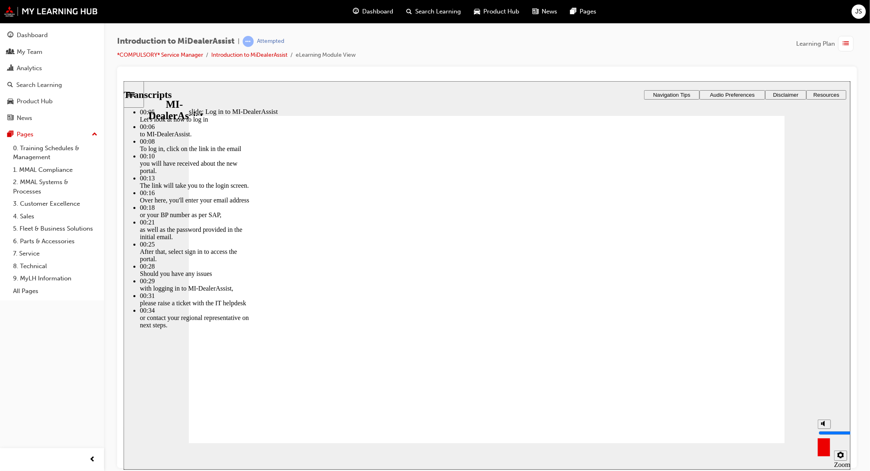
type input "2"
click at [825, 426] on icon "volume" at bounding box center [824, 423] width 7 height 6
type input "0"
type input "2"
type input "0"
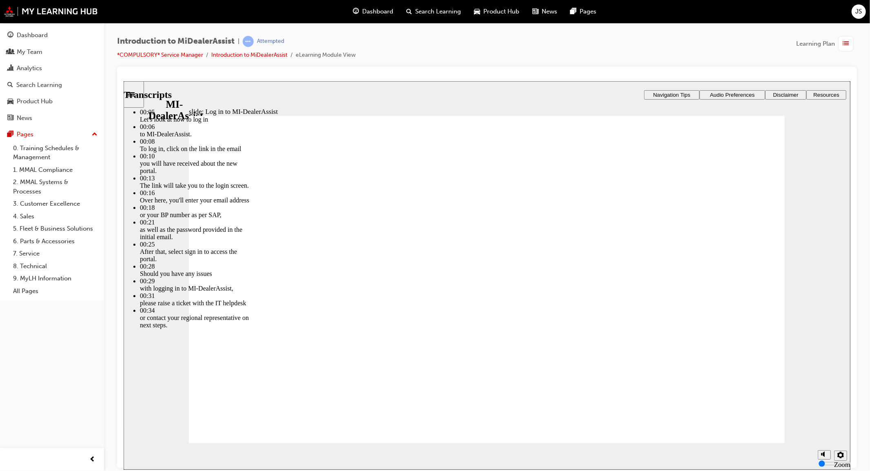
drag, startPoint x: 400, startPoint y: 424, endPoint x: 436, endPoint y: 415, distance: 37.0
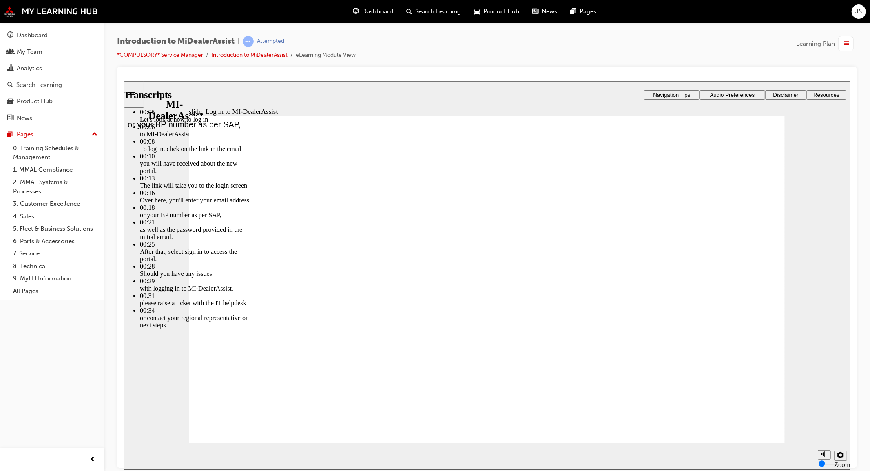
type input "20"
click at [818, 428] on button "volume" at bounding box center [823, 423] width 13 height 9
type input "8"
type input "20"
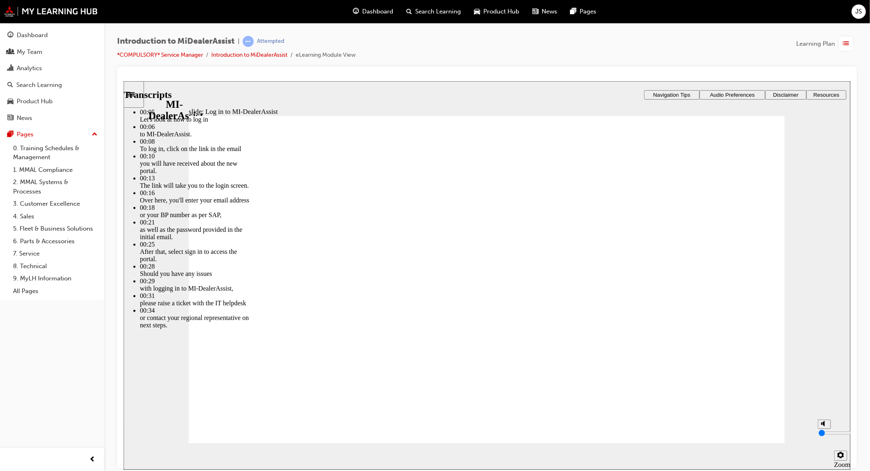
type input "8"
click at [821, 424] on rect "volume" at bounding box center [821, 423] width 1 height 2
type input "0"
type input "20"
type input "0"
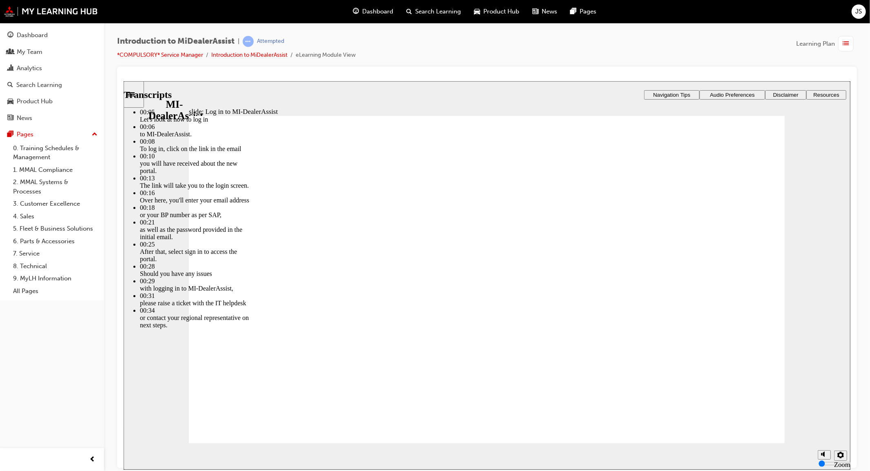
drag, startPoint x: 785, startPoint y: 314, endPoint x: 783, endPoint y: 284, distance: 30.3
click at [785, 314] on div "slide: Log in to MI-DealerAssist Player controls unavailable until video has pl…" at bounding box center [486, 275] width 727 height 388
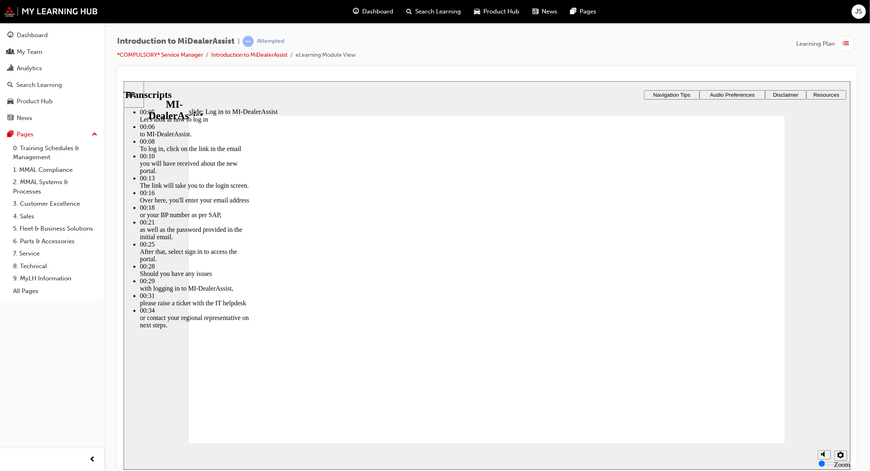
type input "42"
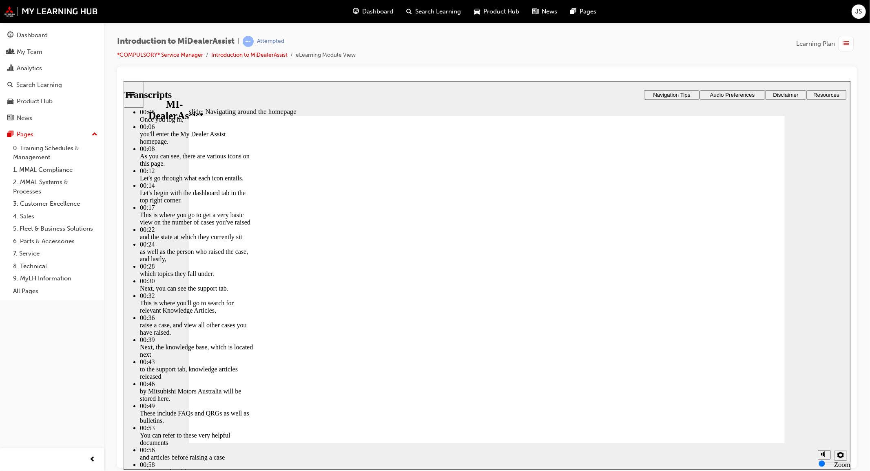
type input "144"
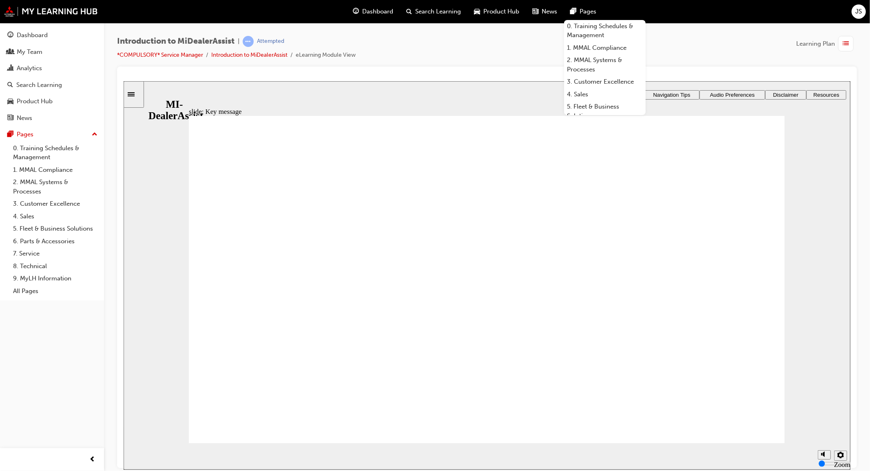
radio input "true"
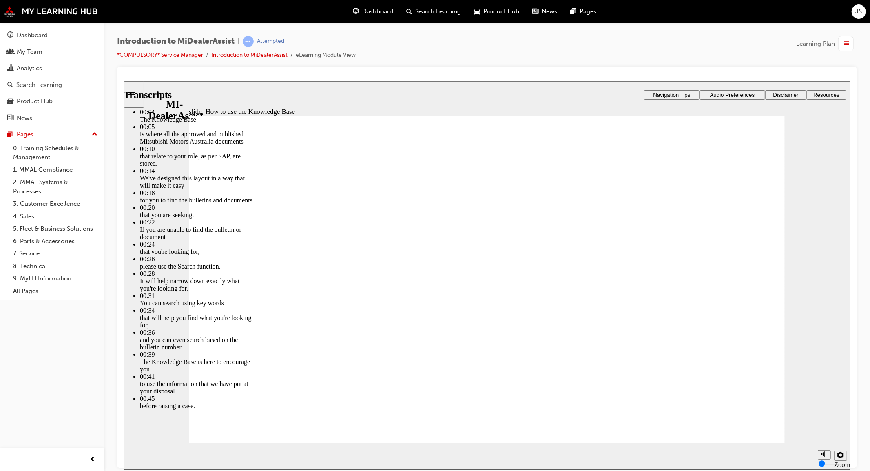
type input "51"
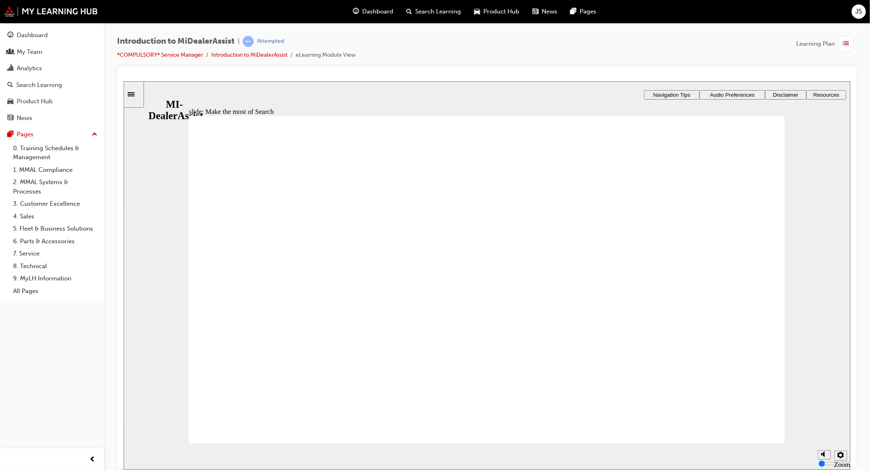
drag, startPoint x: 490, startPoint y: 258, endPoint x: 636, endPoint y: 280, distance: 147.7
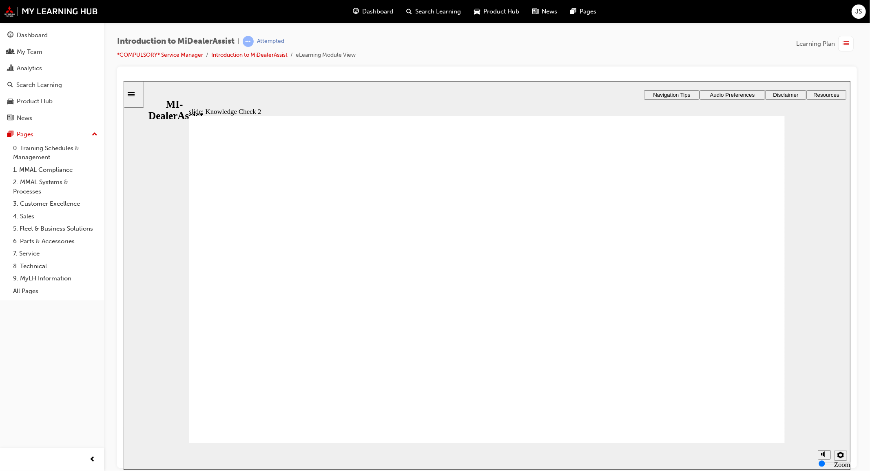
radio input "true"
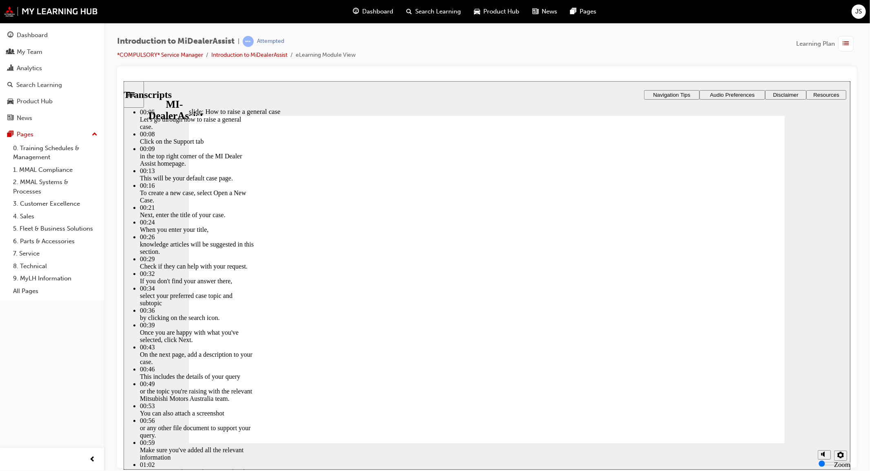
type input "85"
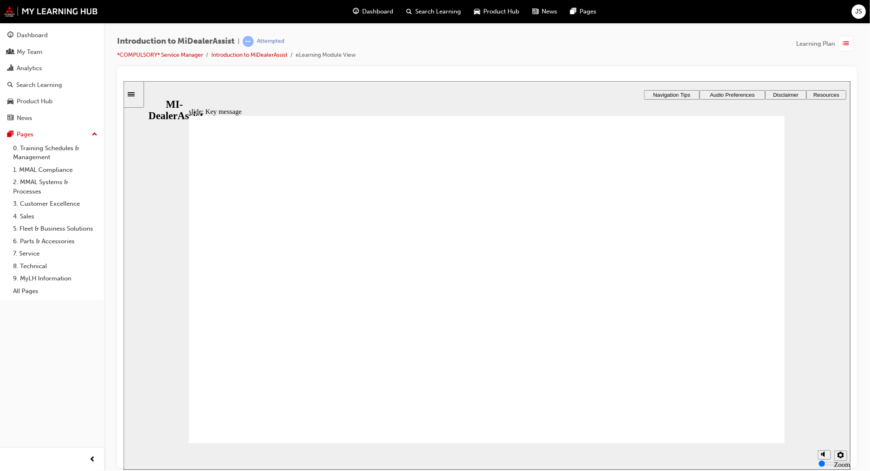
checkbox input "true"
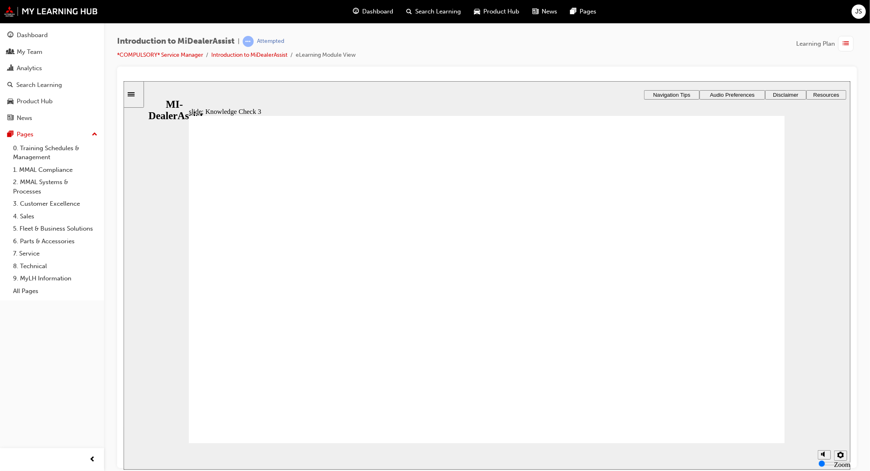
checkbox input "true"
drag, startPoint x: 349, startPoint y: 289, endPoint x: 336, endPoint y: 312, distance: 27.2
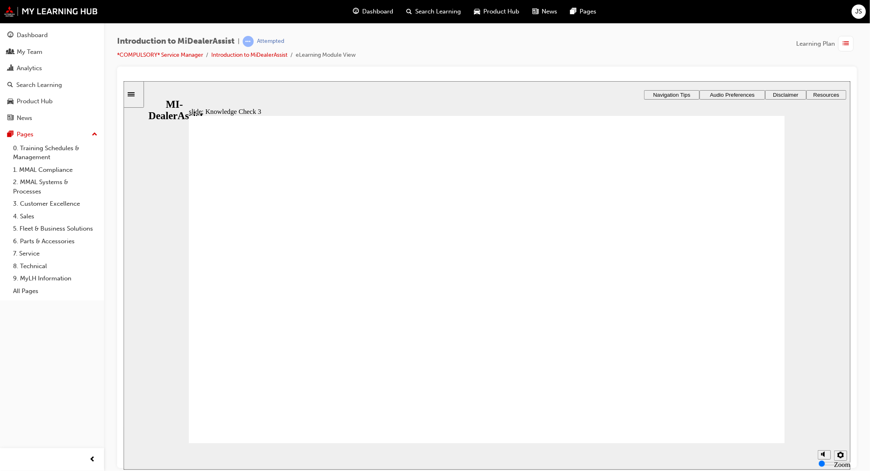
checkbox input "true"
drag, startPoint x: 473, startPoint y: 372, endPoint x: 483, endPoint y: 372, distance: 10.2
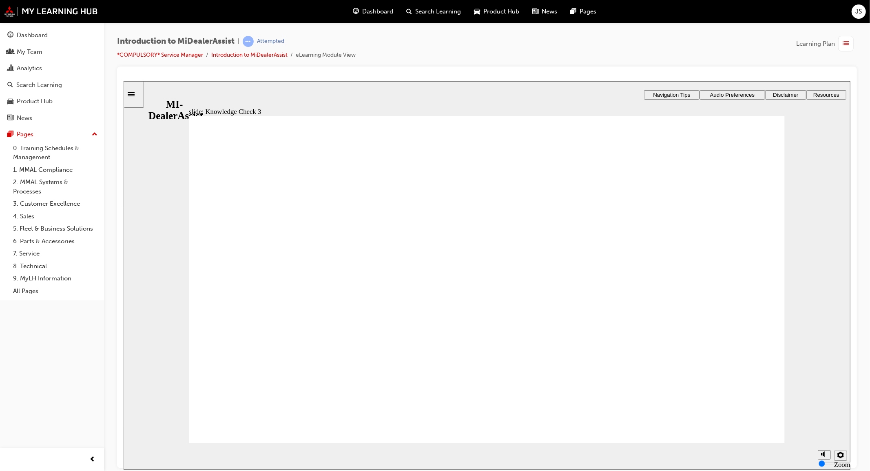
drag, startPoint x: 712, startPoint y: 412, endPoint x: 758, endPoint y: 423, distance: 47.7
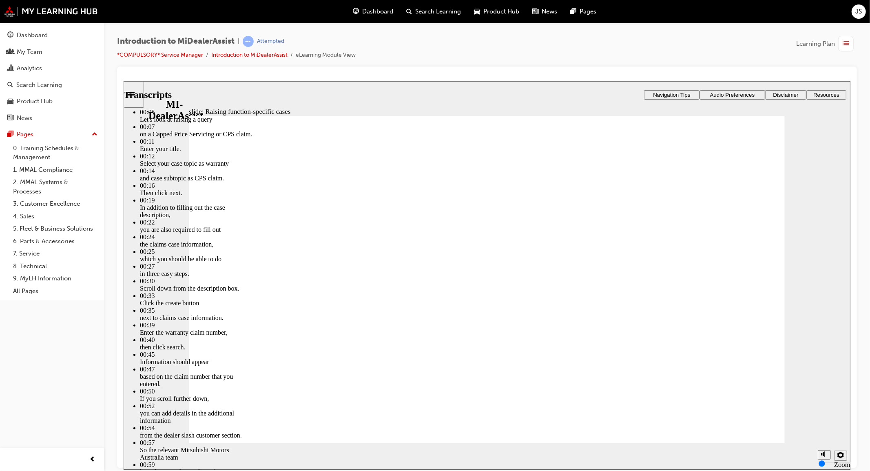
drag, startPoint x: 766, startPoint y: 160, endPoint x: 849, endPoint y: 139, distance: 85.4
type input "79"
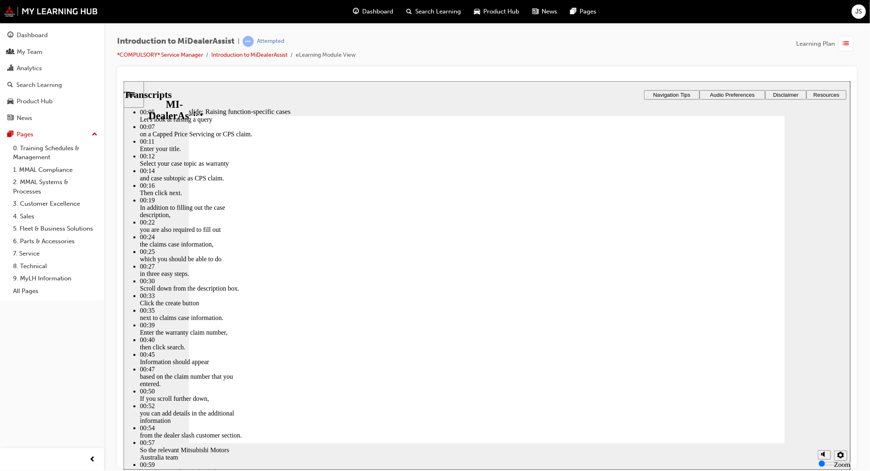
type input "52"
type input "79"
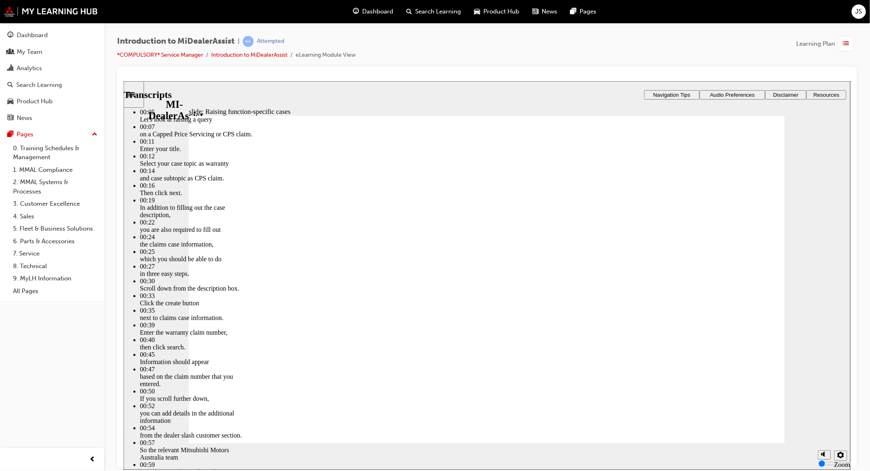
type input "46"
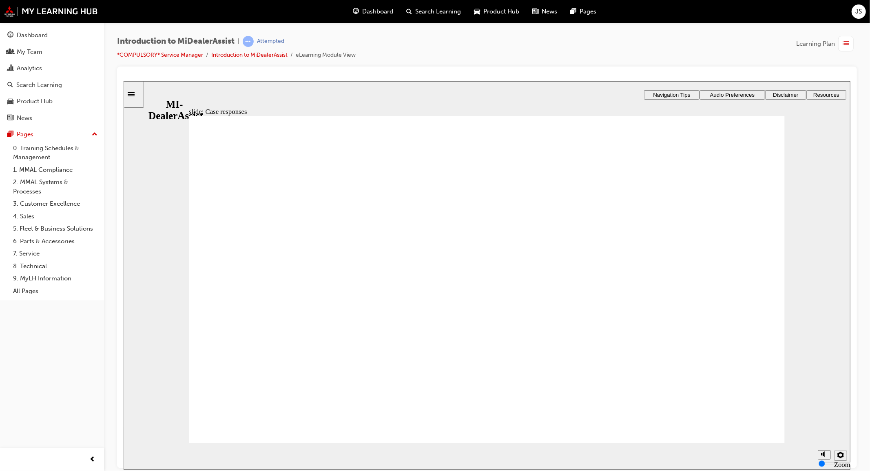
drag, startPoint x: 718, startPoint y: 408, endPoint x: 732, endPoint y: 423, distance: 20.2
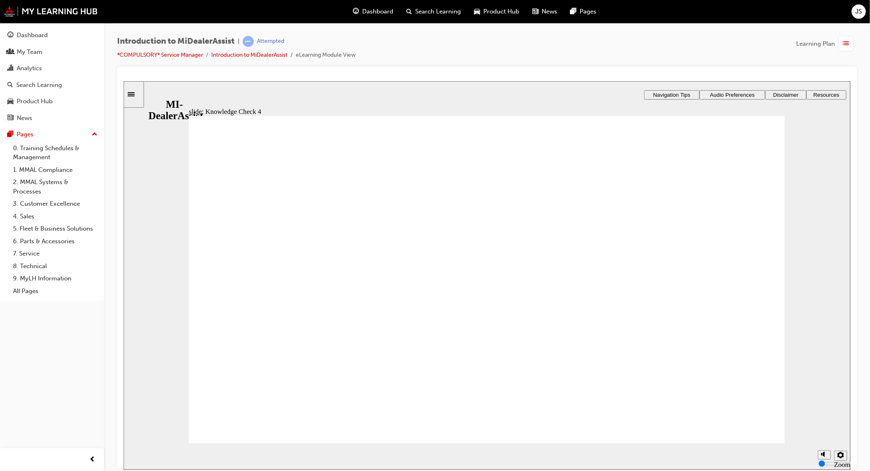
radio input "true"
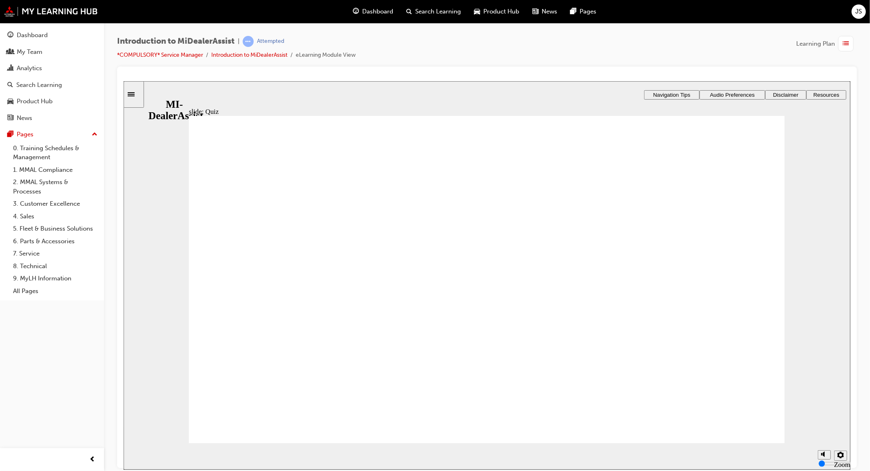
radio input "false"
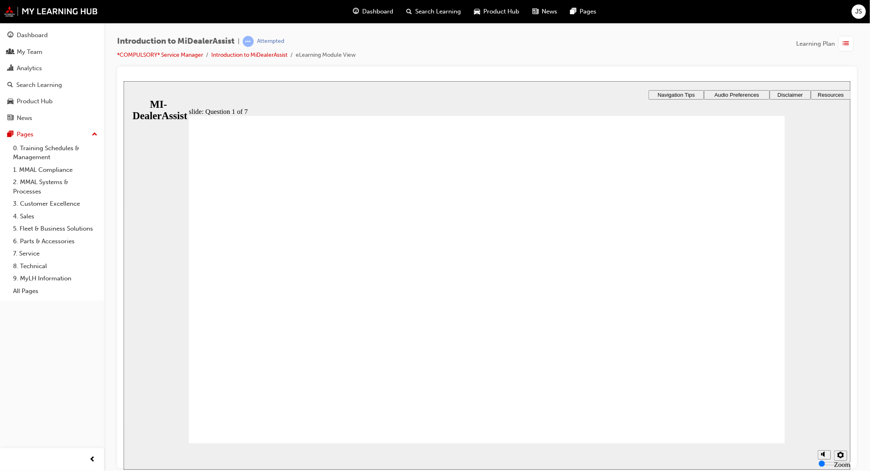
radio input "false"
radio input "true"
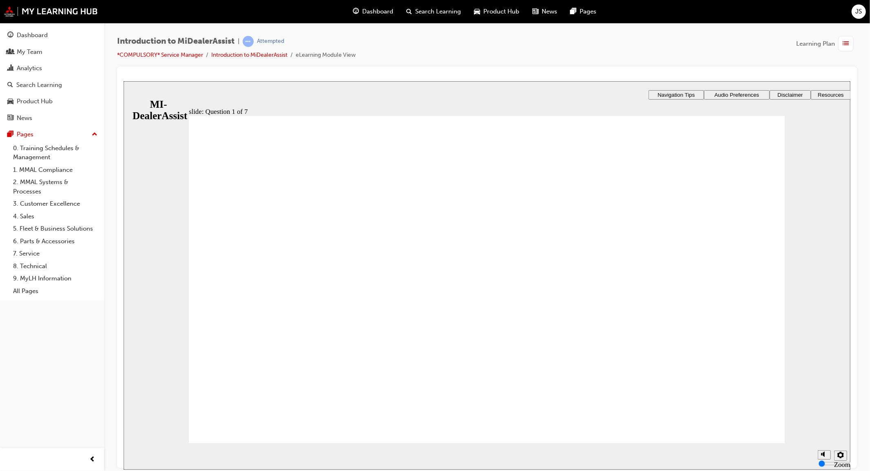
radio input "true"
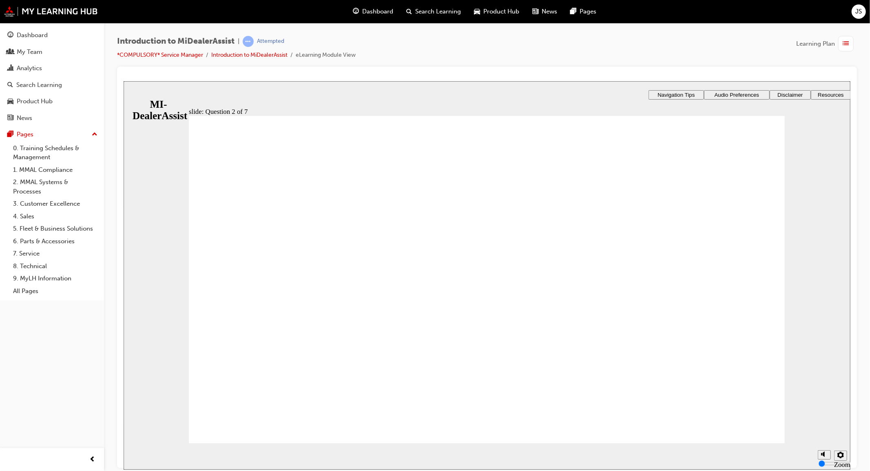
radio input "true"
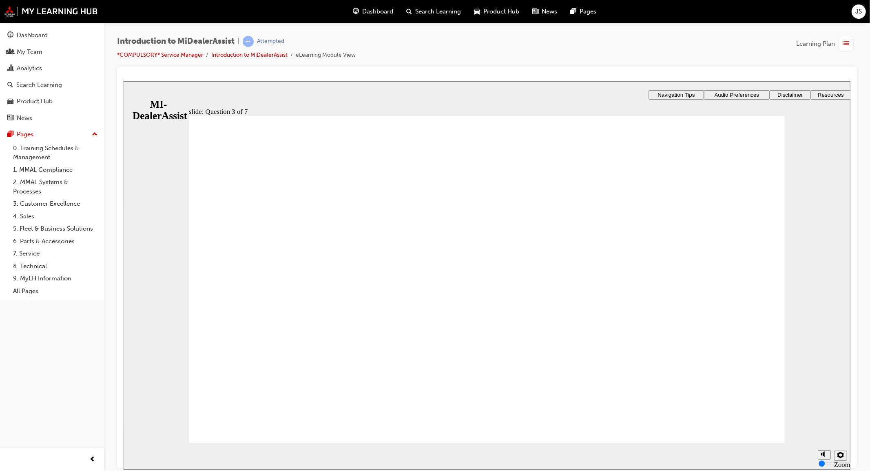
drag, startPoint x: 455, startPoint y: 378, endPoint x: 469, endPoint y: 382, distance: 15.0
click at [515, 425] on div "slide: Question 4 of 7 Support tab Knowledge Base Notifications Cases Awaiting …" at bounding box center [486, 258] width 727 height 355
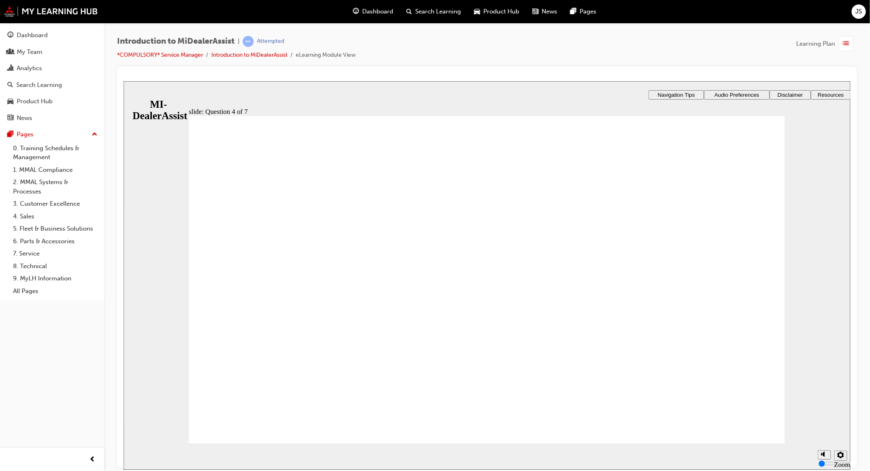
radio input "true"
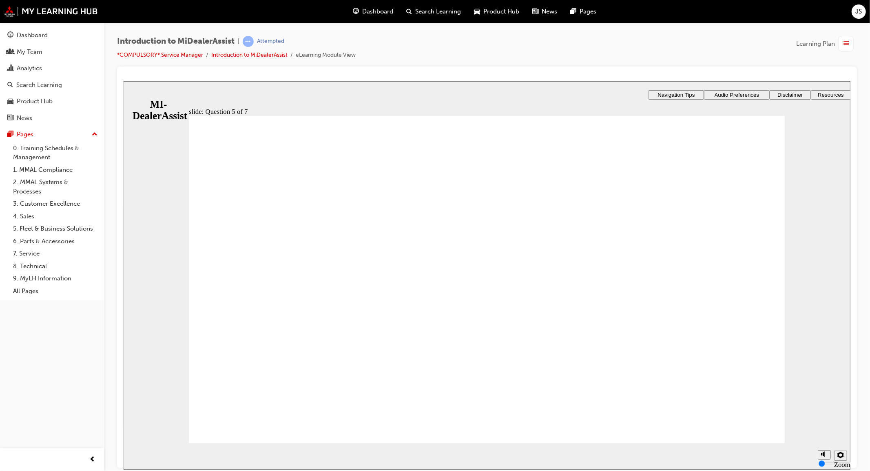
checkbox input "true"
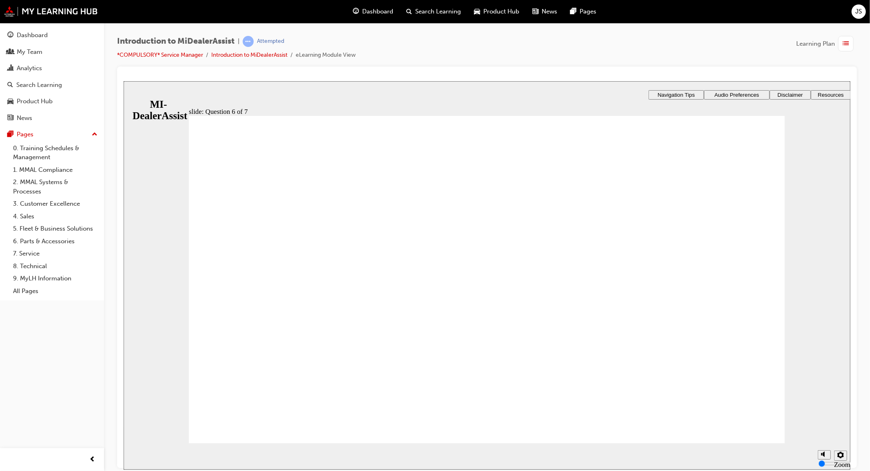
checkbox input "true"
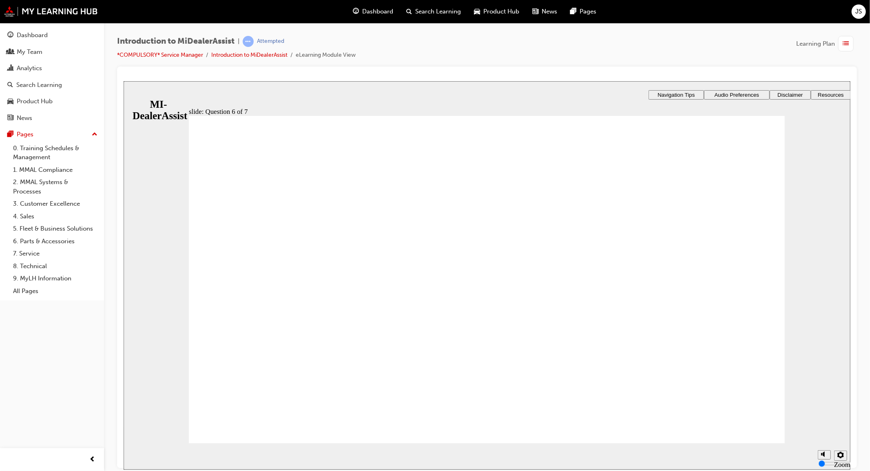
checkbox input "true"
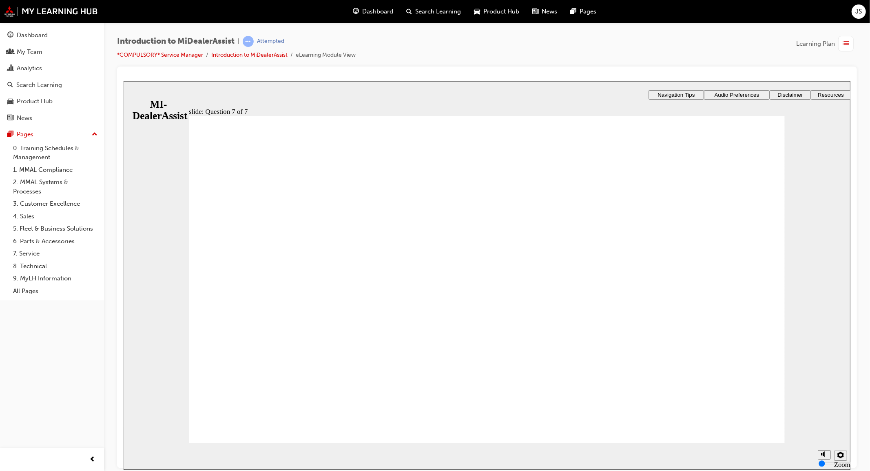
radio input "true"
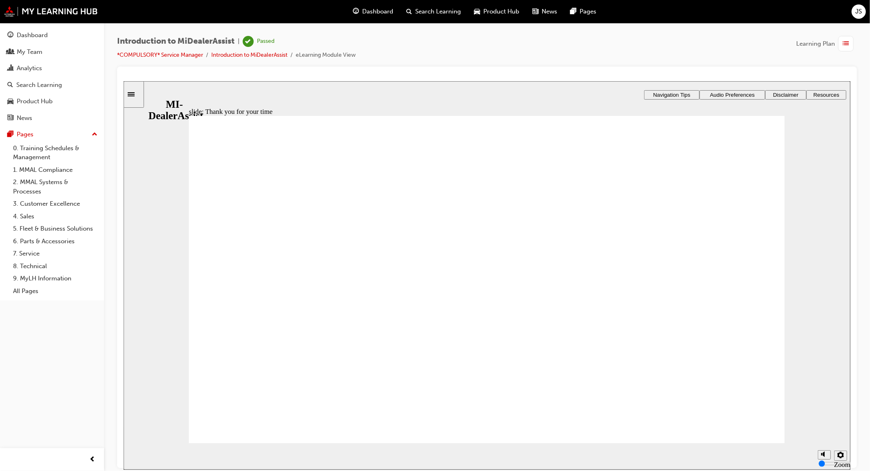
click at [367, 10] on span "Dashboard" at bounding box center [378, 11] width 31 height 9
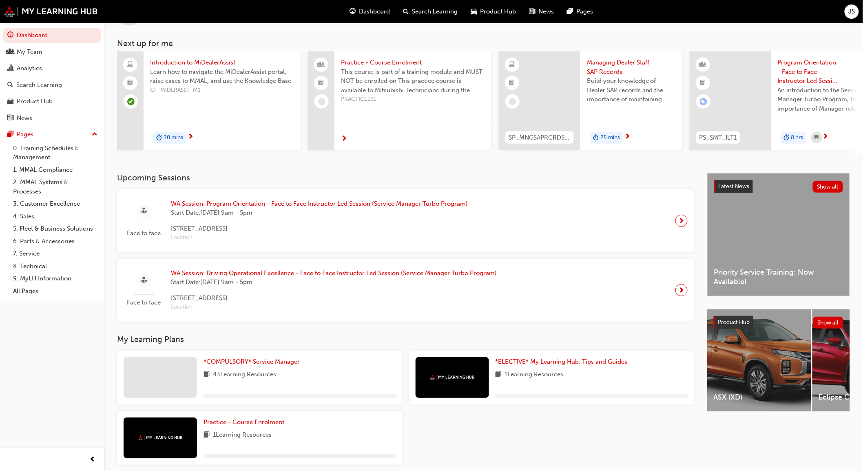
scroll to position [71, 0]
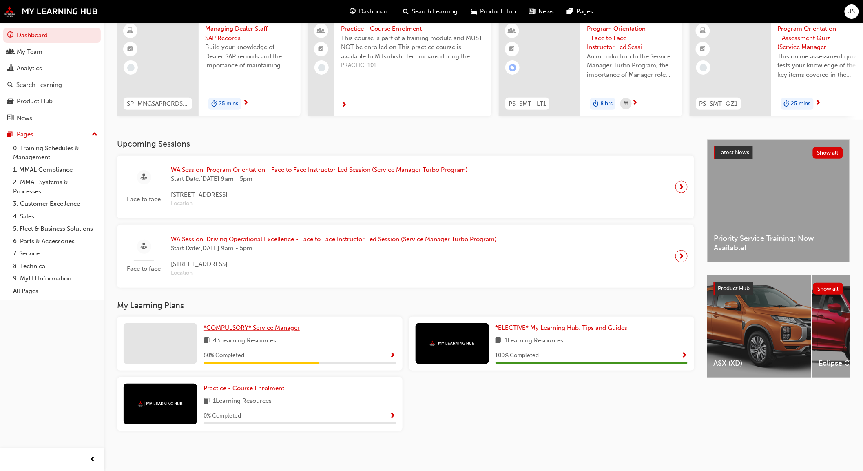
click at [274, 329] on span "*COMPULSORY* Service Manager" at bounding box center [252, 327] width 96 height 7
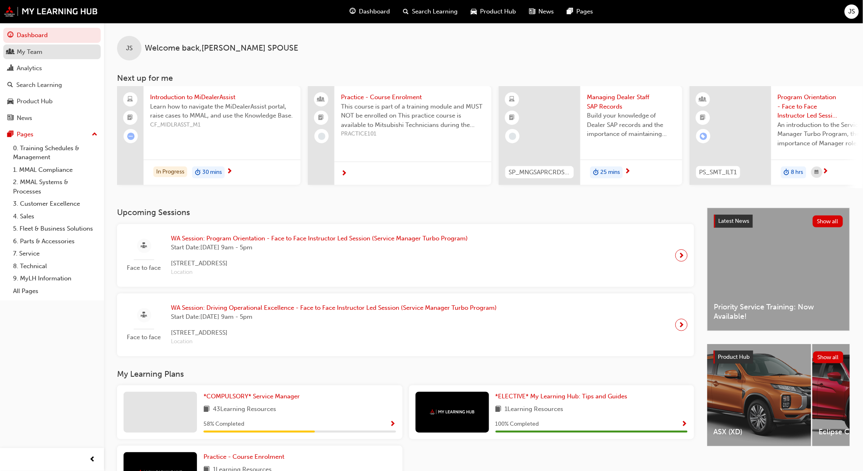
click at [41, 54] on div "My Team" at bounding box center [30, 51] width 26 height 9
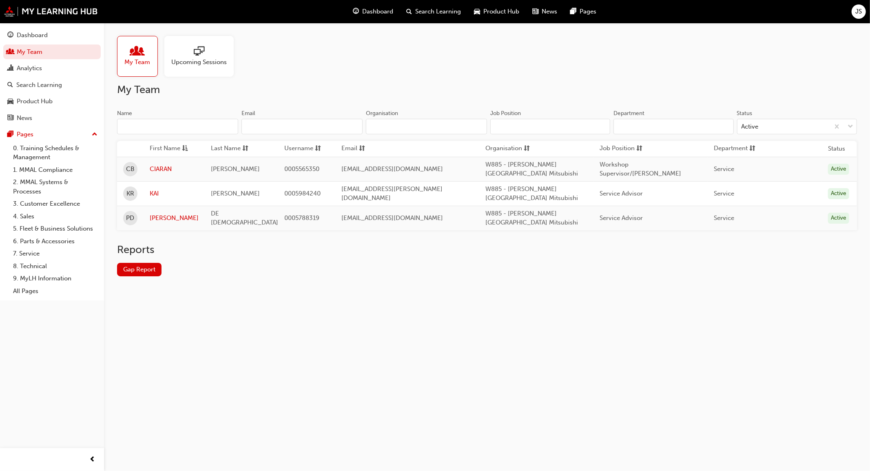
click at [430, 376] on div "My Team Upcoming Sessions My Team Name Email Organisation Job Position Departme…" at bounding box center [435, 235] width 870 height 471
click at [136, 55] on span "people-icon" at bounding box center [137, 51] width 11 height 11
click at [133, 58] on span "people-icon" at bounding box center [137, 51] width 11 height 11
click at [144, 263] on link "Gap Report" at bounding box center [139, 269] width 44 height 13
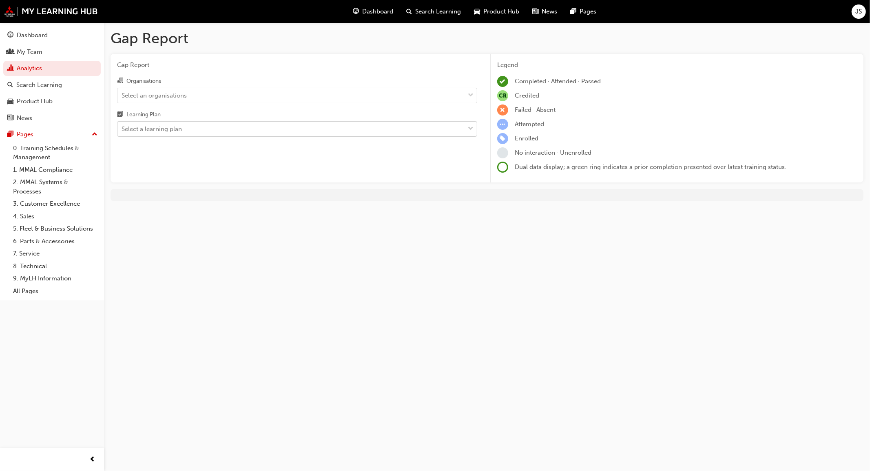
click at [189, 131] on div "Select a learning plan" at bounding box center [290, 129] width 347 height 14
click at [122, 131] on input "Learning Plan Select a learning plan" at bounding box center [122, 128] width 1 height 7
click at [329, 306] on div "Gap Report Gap Report Organisations Select an organisations Learning Plan Selec…" at bounding box center [435, 235] width 870 height 471
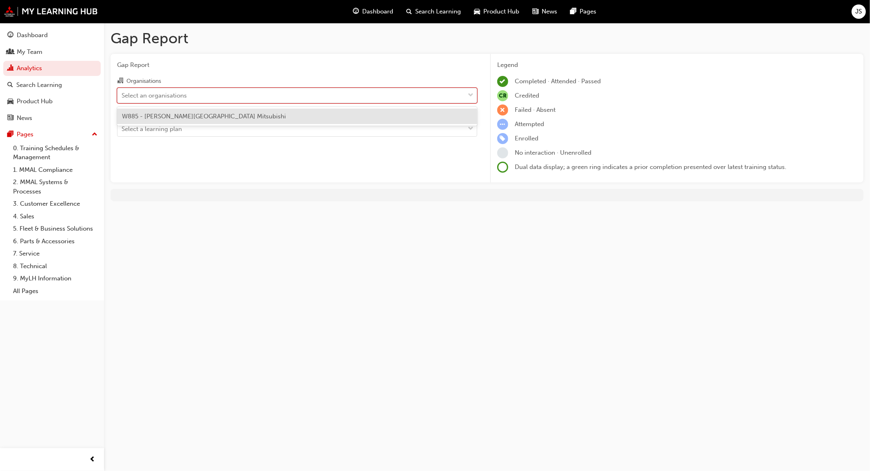
click at [219, 97] on div "Select an organisations" at bounding box center [290, 95] width 347 height 14
click at [122, 97] on input "Organisations option W885 - Osborne Park Mitsubishi focused, 1 of 1. 1 result a…" at bounding box center [122, 94] width 1 height 7
click at [215, 119] on div "W885 - Osborne Park Mitsubishi" at bounding box center [297, 116] width 360 height 16
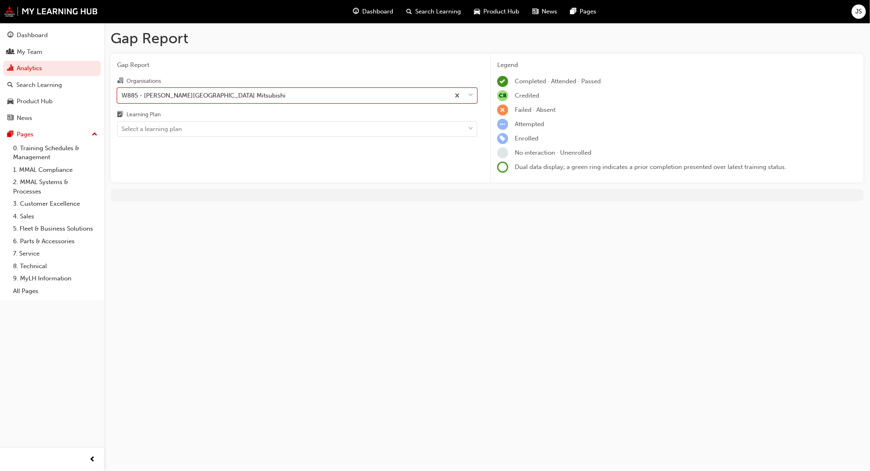
click at [214, 121] on div "Learning Plan" at bounding box center [297, 116] width 360 height 12
click at [122, 125] on input "Learning Plan Select a learning plan" at bounding box center [122, 128] width 1 height 7
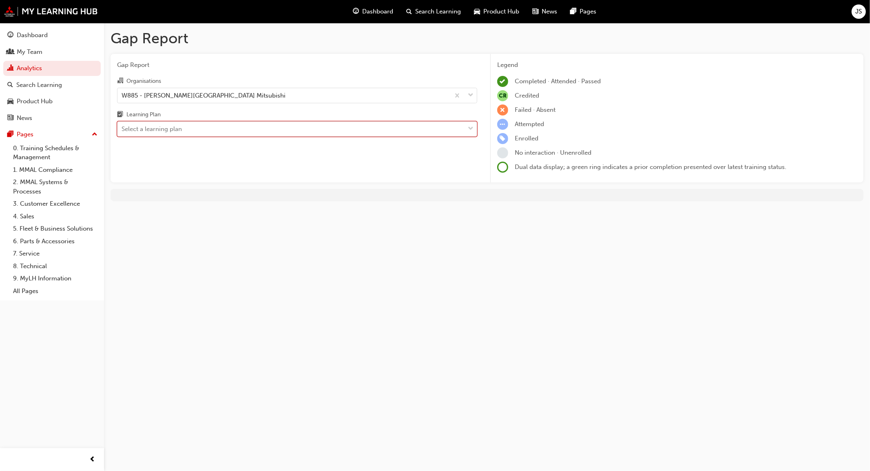
click at [215, 128] on div "Select a learning plan" at bounding box center [290, 129] width 347 height 14
click at [122, 128] on input "Learning Plan 0 results available. Select is focused ,type to refine list, pres…" at bounding box center [122, 128] width 1 height 7
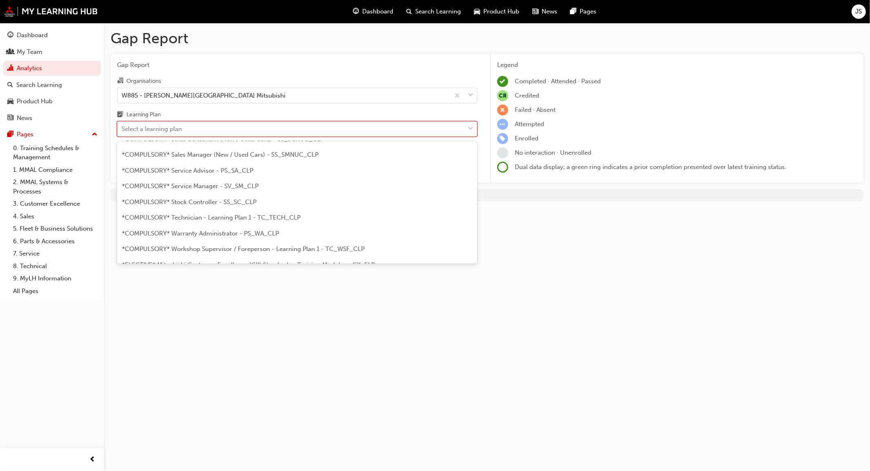
scroll to position [217, 0]
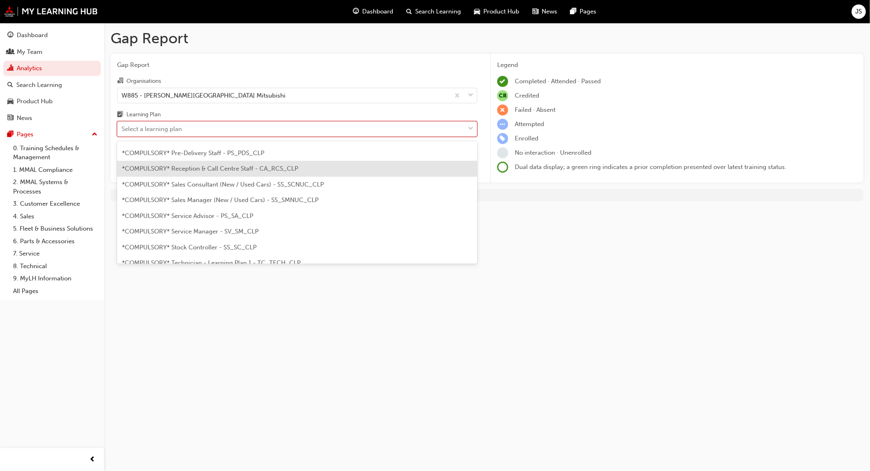
click at [247, 169] on span "*COMPULSORY* Reception & Call Centre Staff - CA_RCS_CLP" at bounding box center [210, 168] width 176 height 7
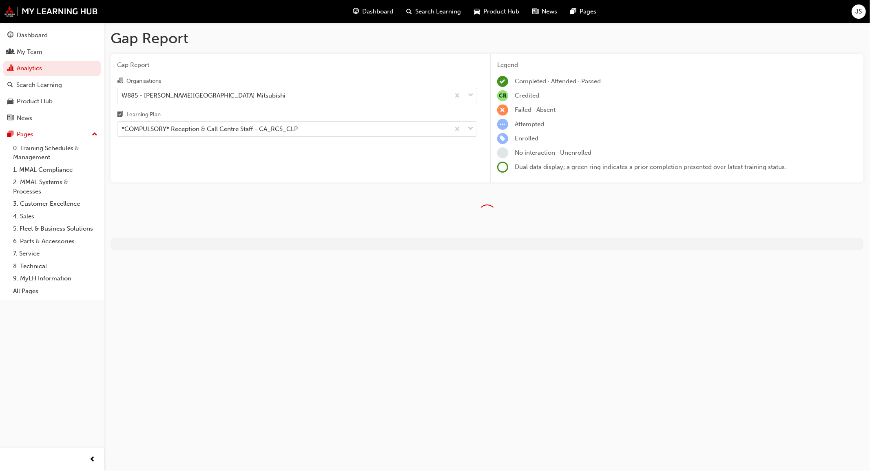
click at [441, 408] on div "Gap Report Gap Report Organisations W885 - Osborne Park Mitsubishi Learning Pla…" at bounding box center [435, 235] width 870 height 471
